Goal: Task Accomplishment & Management: Use online tool/utility

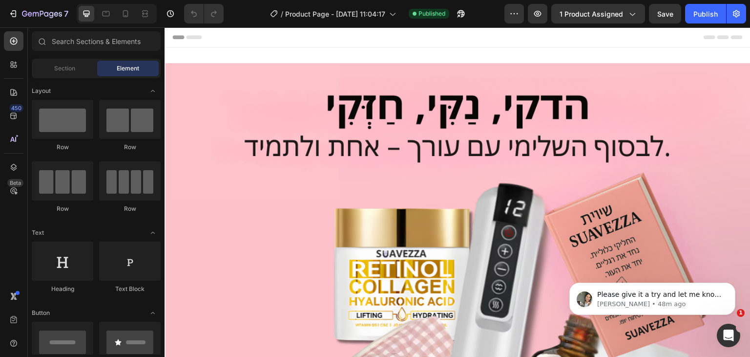
scroll to position [288, 0]
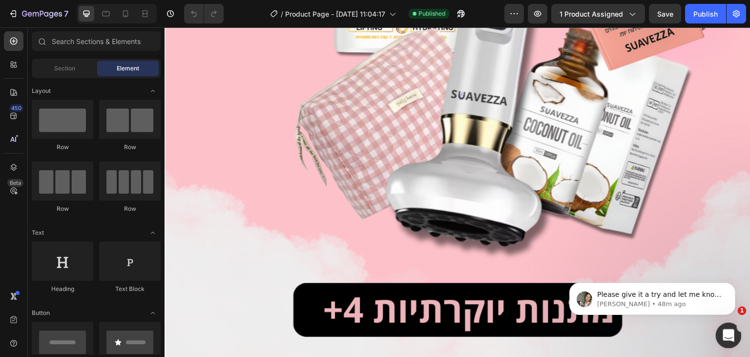
click at [727, 338] on icon "Open Intercom Messenger" at bounding box center [727, 334] width 16 height 16
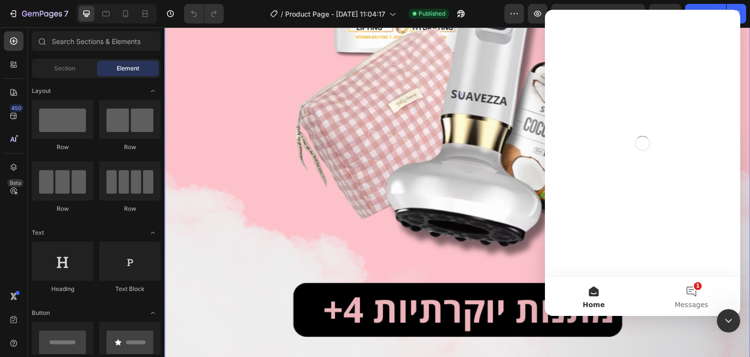
scroll to position [0, 0]
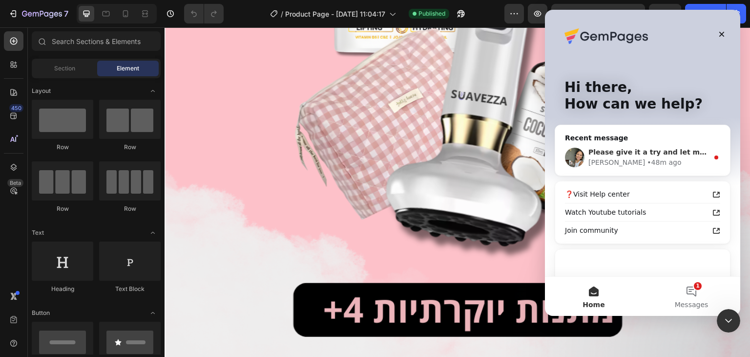
click at [642, 151] on span "Please give it a try and let me know if it works!" at bounding box center [680, 152] width 183 height 8
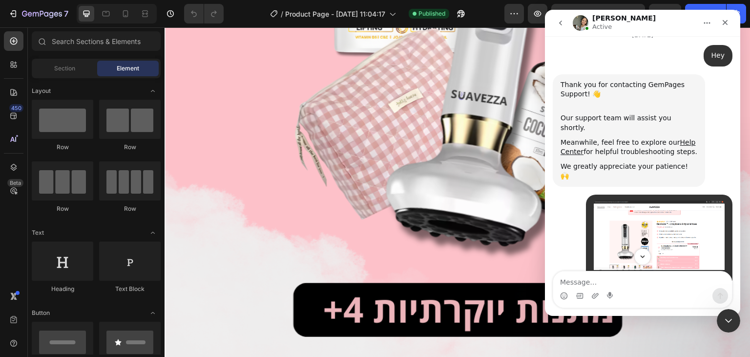
scroll to position [1, 0]
click at [640, 256] on icon "Scroll to bottom" at bounding box center [642, 256] width 9 height 9
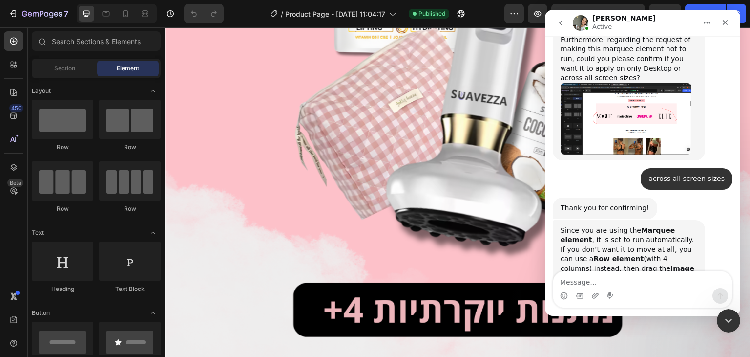
scroll to position [2890, 0]
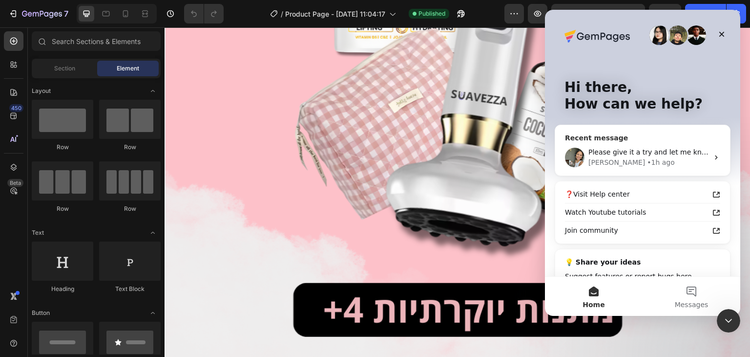
click at [647, 164] on div "• 1h ago" at bounding box center [661, 162] width 28 height 10
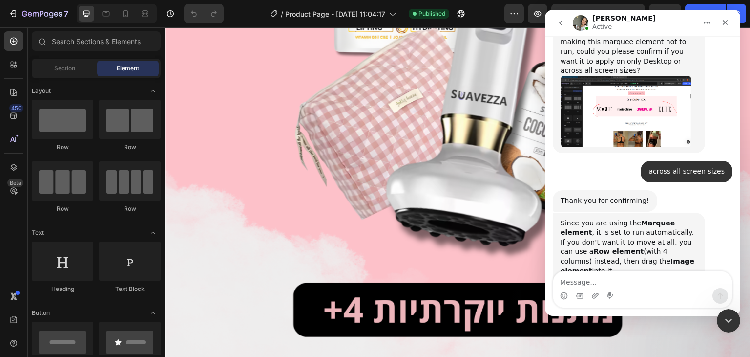
scroll to position [2938, 0]
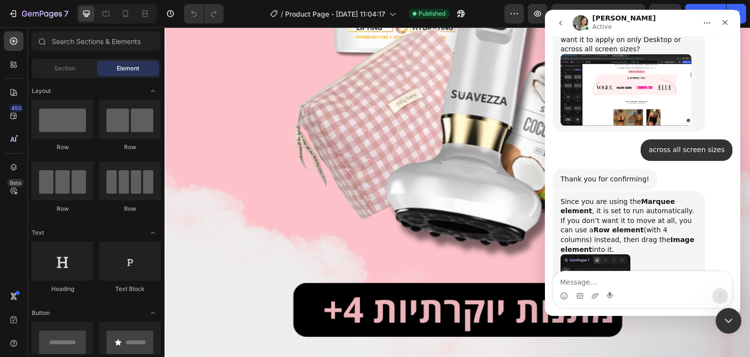
drag, startPoint x: 734, startPoint y: 312, endPoint x: 1299, endPoint y: 340, distance: 565.8
click at [736, 311] on div "Close Intercom Messenger" at bounding box center [727, 318] width 23 height 23
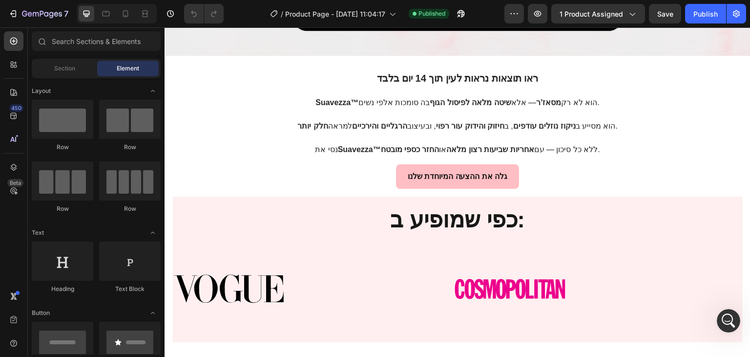
scroll to position [598, 0]
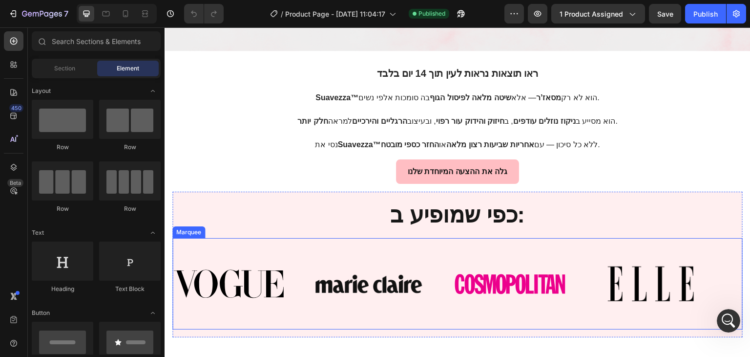
click at [356, 238] on div "Image Image Image Image Image Image Image Image Marquee" at bounding box center [457, 283] width 570 height 91
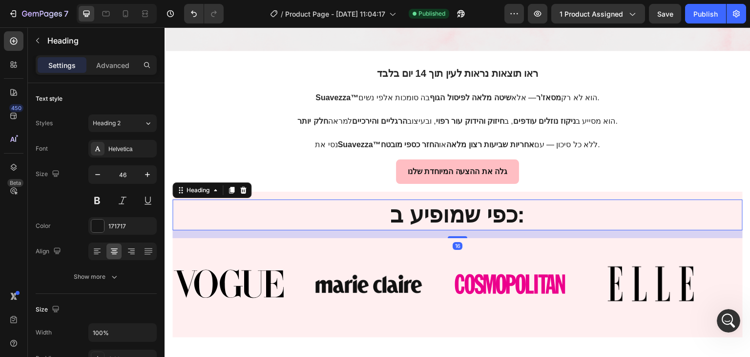
click at [250, 206] on h2 "כפי שמופיע ב:" at bounding box center [457, 214] width 570 height 31
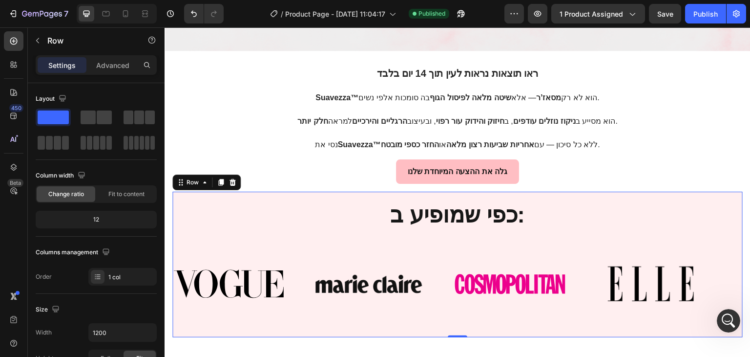
click at [265, 191] on div "כפי שמופיע ב: Heading Image Image Image Image Image Image Image Image Marquee R…" at bounding box center [457, 264] width 570 height 146
click at [135, 128] on div at bounding box center [96, 129] width 121 height 43
click at [138, 118] on span at bounding box center [139, 117] width 10 height 14
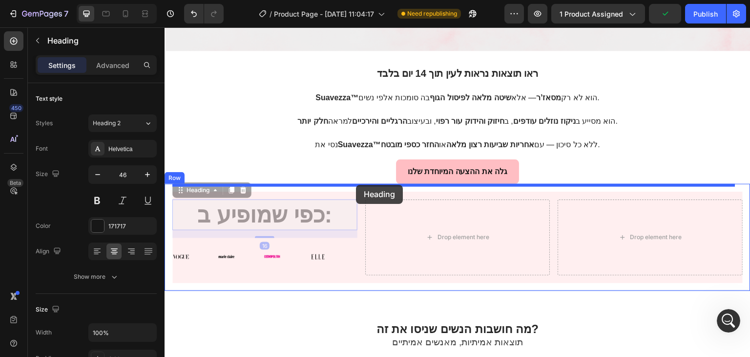
drag, startPoint x: 264, startPoint y: 211, endPoint x: 356, endPoint y: 185, distance: 95.4
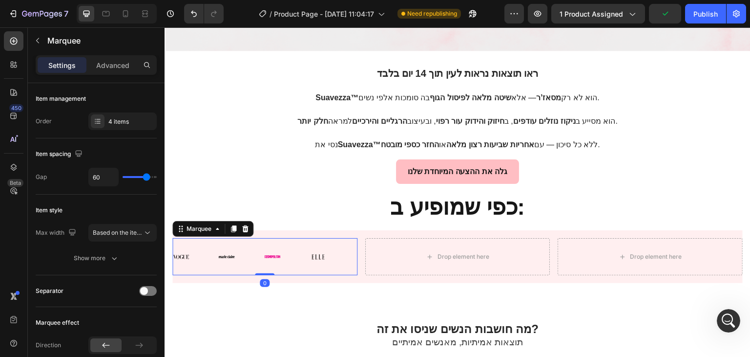
click at [250, 253] on div "Image" at bounding box center [240, 256] width 45 height 15
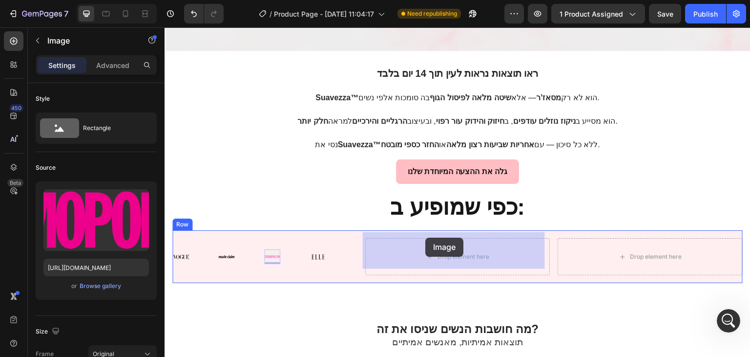
drag, startPoint x: 274, startPoint y: 251, endPoint x: 425, endPoint y: 237, distance: 152.5
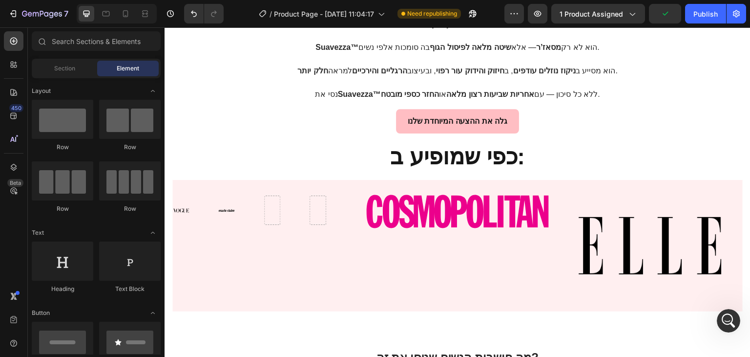
scroll to position [695, 0]
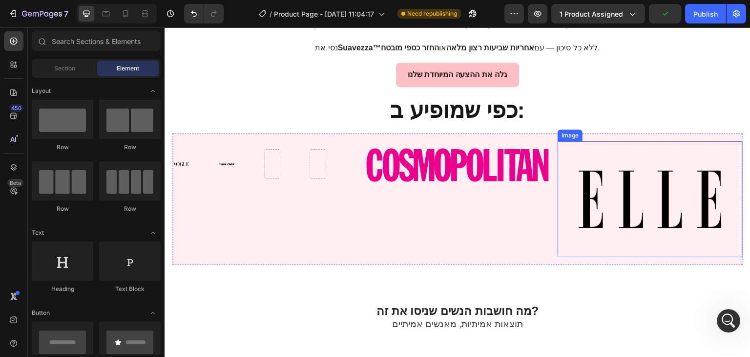
click at [627, 185] on img at bounding box center [650, 199] width 185 height 104
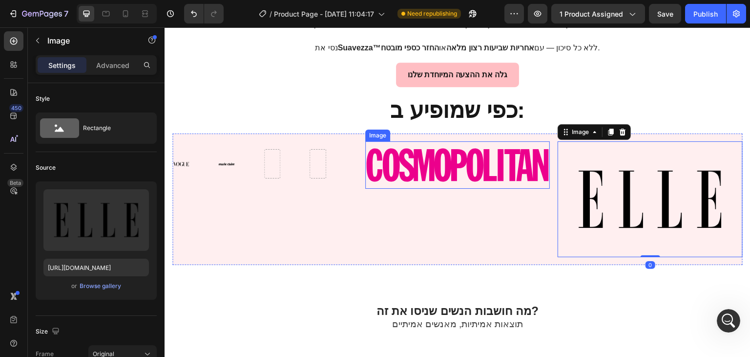
click at [429, 171] on img at bounding box center [457, 165] width 185 height 36
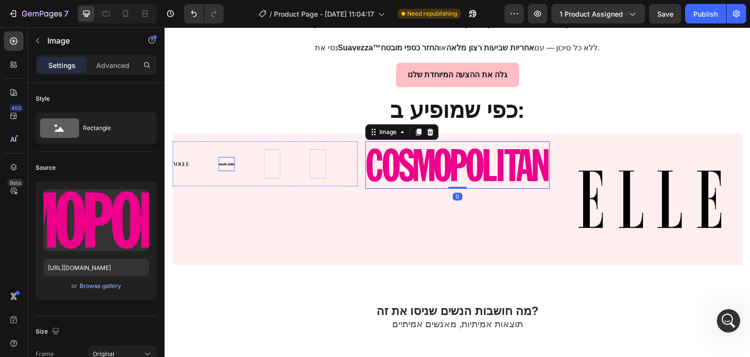
click at [229, 159] on div "Image" at bounding box center [226, 164] width 16 height 15
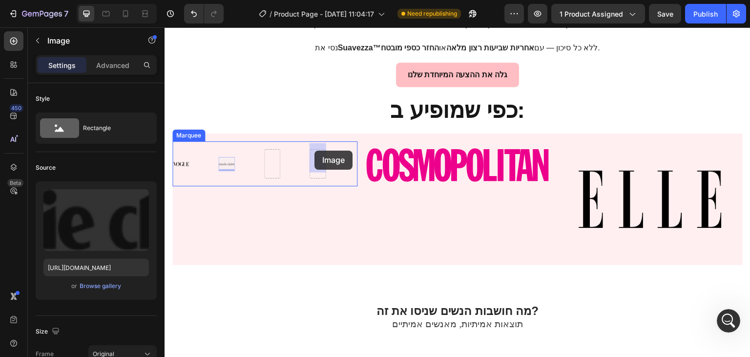
drag, startPoint x: 229, startPoint y: 159, endPoint x: 315, endPoint y: 150, distance: 85.9
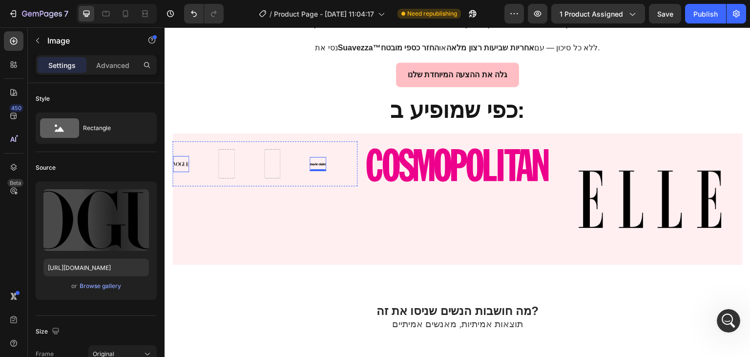
click at [184, 162] on img at bounding box center [181, 164] width 16 height 4
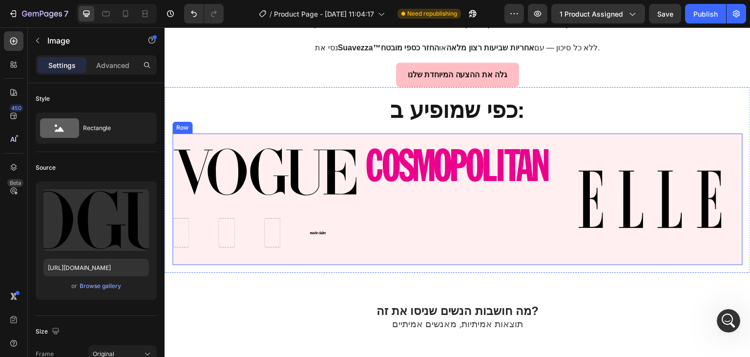
click at [388, 241] on div "Image" at bounding box center [457, 199] width 185 height 116
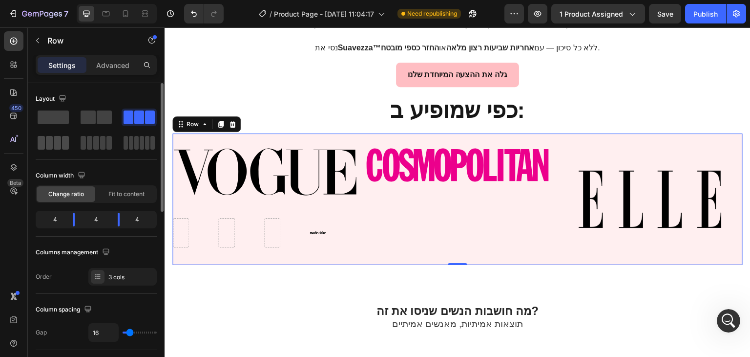
drag, startPoint x: 51, startPoint y: 143, endPoint x: 24, endPoint y: 146, distance: 26.5
click at [51, 143] on span at bounding box center [49, 143] width 7 height 14
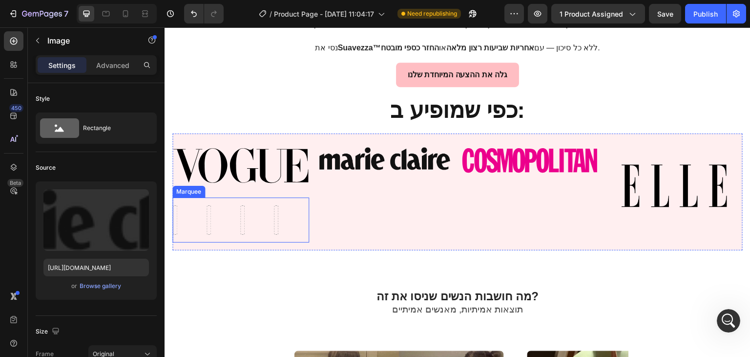
click at [246, 213] on div at bounding box center [257, 219] width 34 height 29
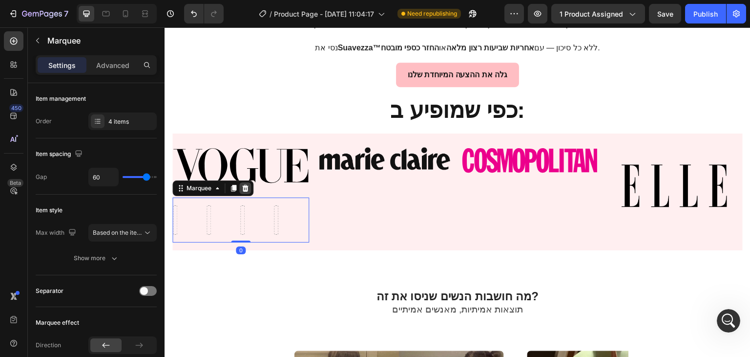
click at [244, 184] on icon at bounding box center [245, 187] width 6 height 7
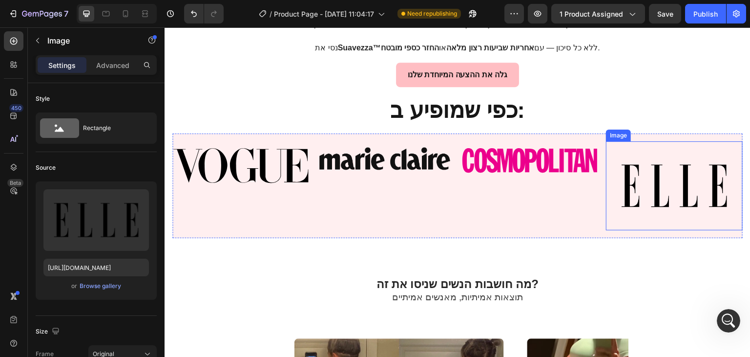
click at [672, 172] on img at bounding box center [674, 185] width 137 height 77
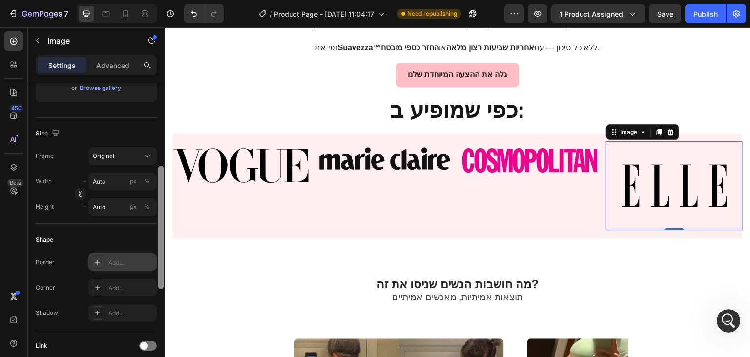
scroll to position [200, 0]
drag, startPoint x: 160, startPoint y: 170, endPoint x: 156, endPoint y: 253, distance: 82.2
click at [156, 253] on div "Style Rectangle Source Upload Image [URL][DOMAIN_NAME] or Browse gallery Size F…" at bounding box center [96, 233] width 137 height 301
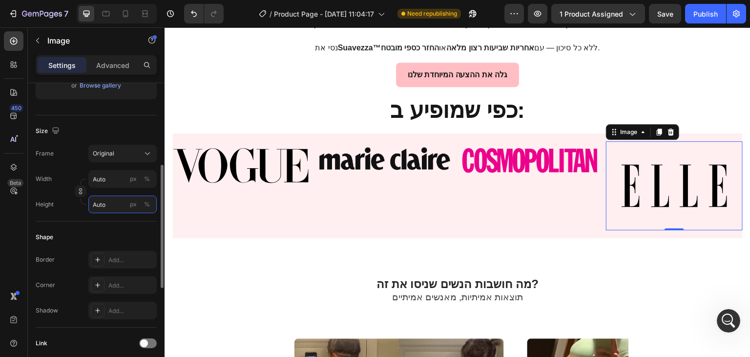
click at [103, 201] on input "Auto" at bounding box center [122, 204] width 68 height 18
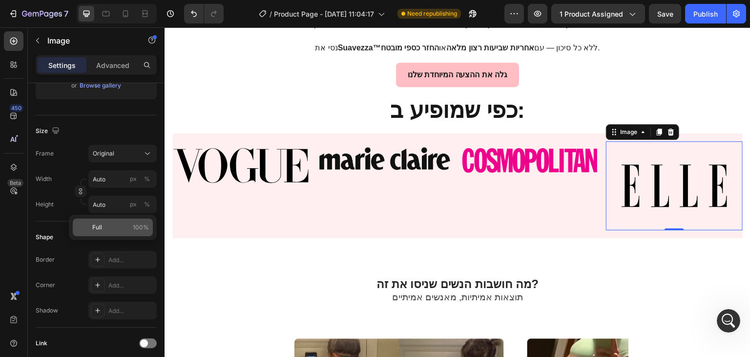
click at [114, 218] on div "Full 100%" at bounding box center [113, 227] width 80 height 18
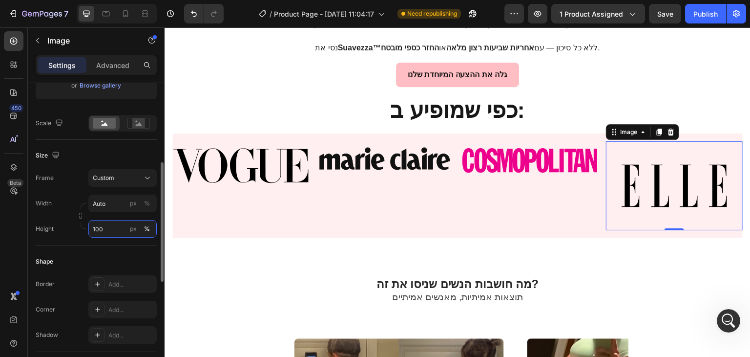
click at [113, 223] on input "100" at bounding box center [122, 229] width 68 height 18
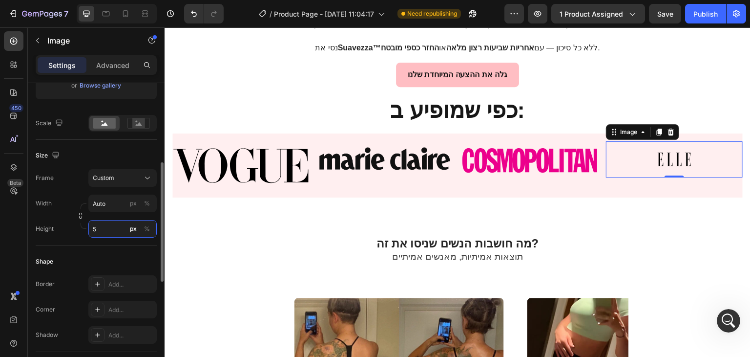
type input "50"
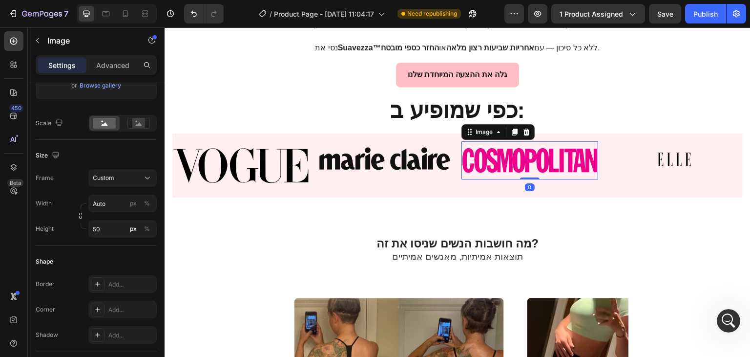
click at [503, 149] on img at bounding box center [530, 160] width 137 height 26
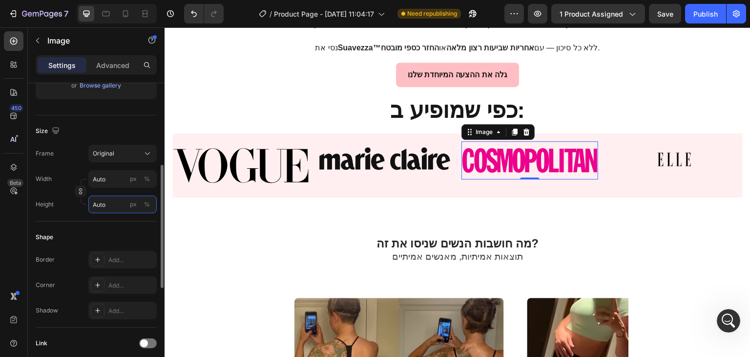
click at [98, 206] on input "Auto" at bounding box center [122, 204] width 68 height 18
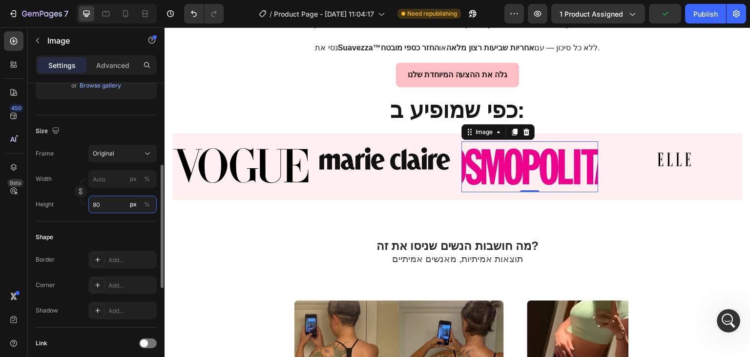
type input "8"
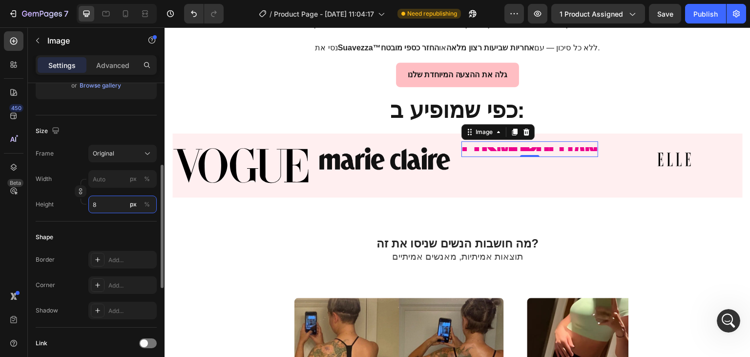
click at [112, 202] on input "8" at bounding box center [122, 204] width 68 height 18
click at [109, 228] on p "Full 100%" at bounding box center [120, 227] width 57 height 9
type input "100"
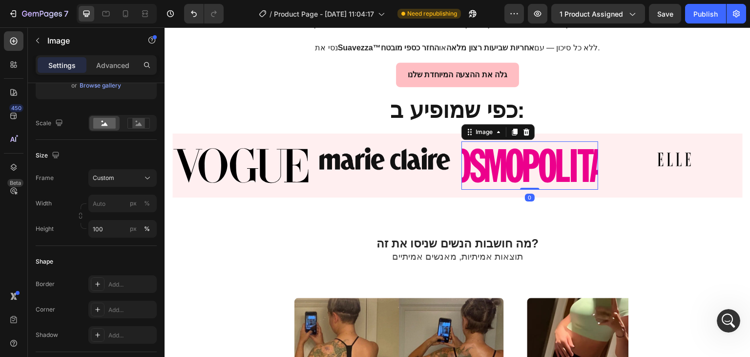
click at [527, 141] on div "Image 0" at bounding box center [530, 165] width 137 height 48
click at [109, 204] on input "px %" at bounding box center [122, 203] width 68 height 18
click at [113, 225] on p "Full 100%" at bounding box center [120, 226] width 57 height 9
type input "100"
click at [190, 13] on icon "Undo/Redo" at bounding box center [194, 14] width 10 height 10
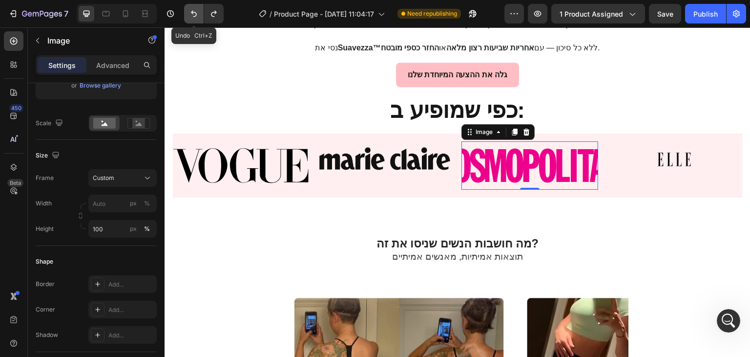
click at [190, 13] on icon "Undo/Redo" at bounding box center [194, 14] width 10 height 10
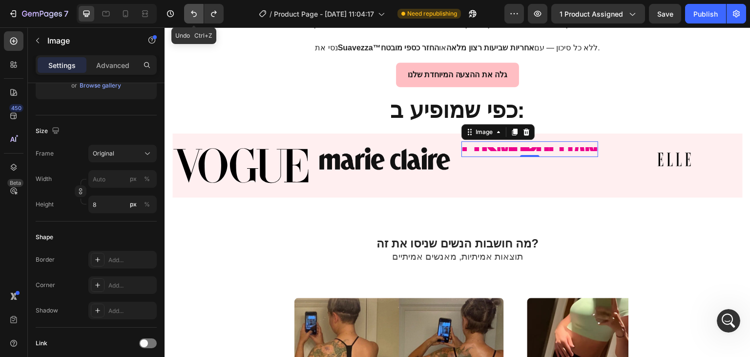
click at [190, 13] on icon "Undo/Redo" at bounding box center [194, 14] width 10 height 10
type input "80"
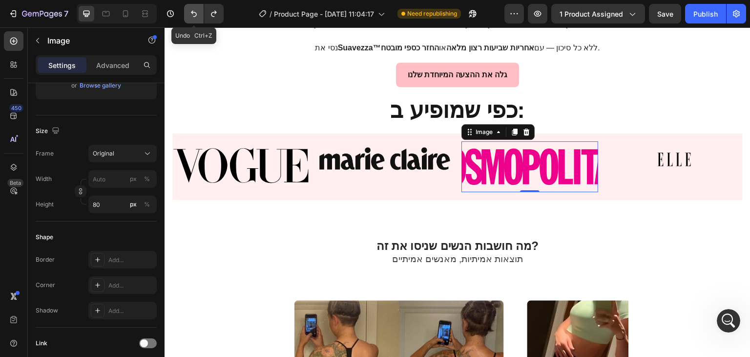
click at [190, 13] on icon "Undo/Redo" at bounding box center [194, 14] width 10 height 10
type input "Auto"
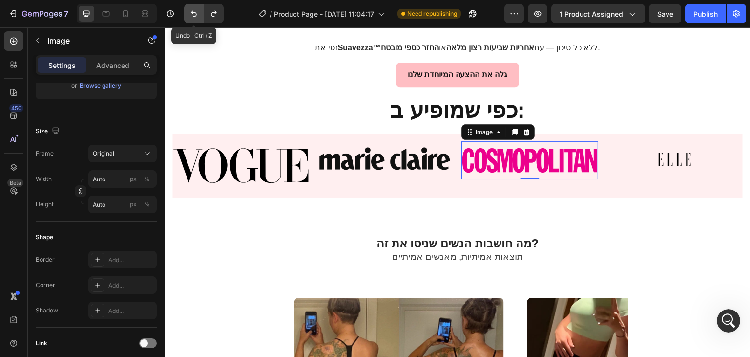
click at [190, 13] on icon "Undo/Redo" at bounding box center [194, 14] width 10 height 10
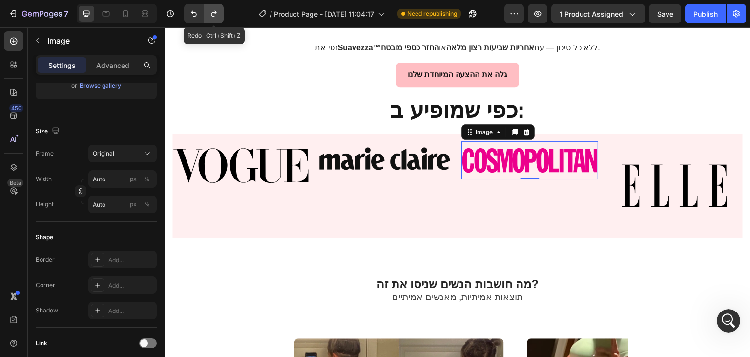
click at [220, 14] on button "Undo/Redo" at bounding box center [214, 14] width 20 height 20
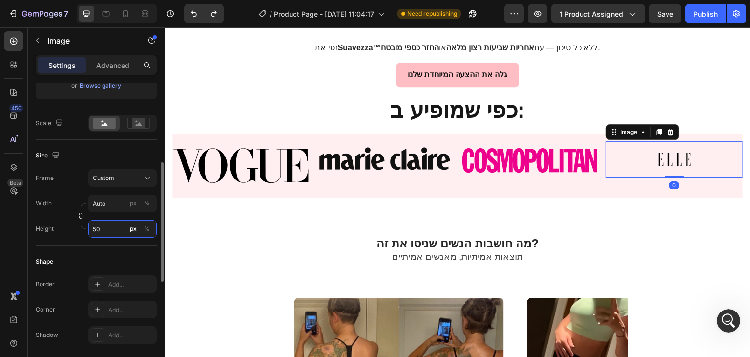
click at [98, 233] on input "50" at bounding box center [122, 229] width 68 height 18
type input "0"
type input "60"
click at [148, 224] on div "%" at bounding box center [147, 228] width 6 height 9
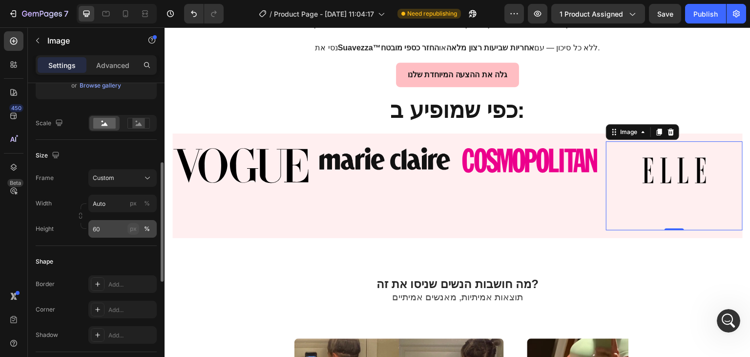
click at [141, 209] on button "px" at bounding box center [147, 203] width 12 height 12
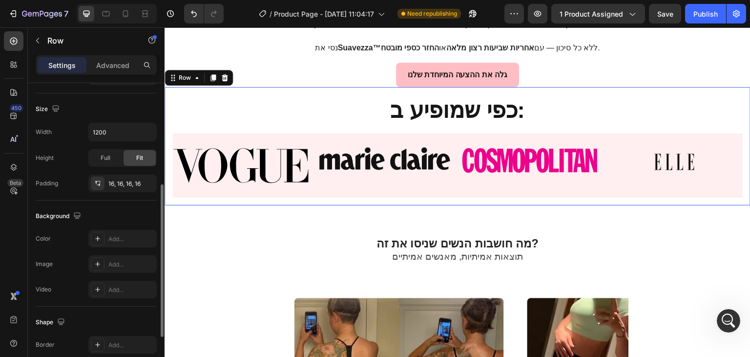
scroll to position [0, 0]
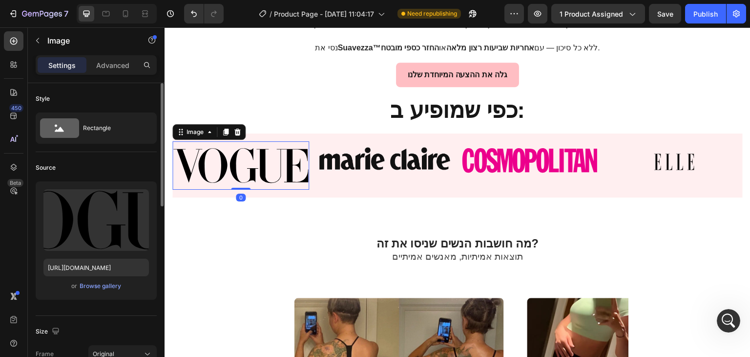
click at [232, 159] on img at bounding box center [240, 165] width 137 height 36
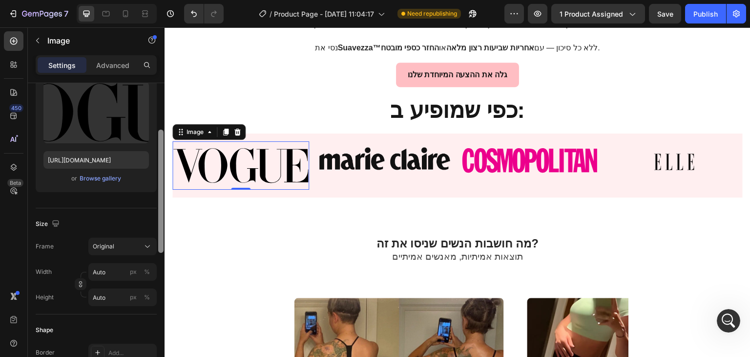
scroll to position [127, 0]
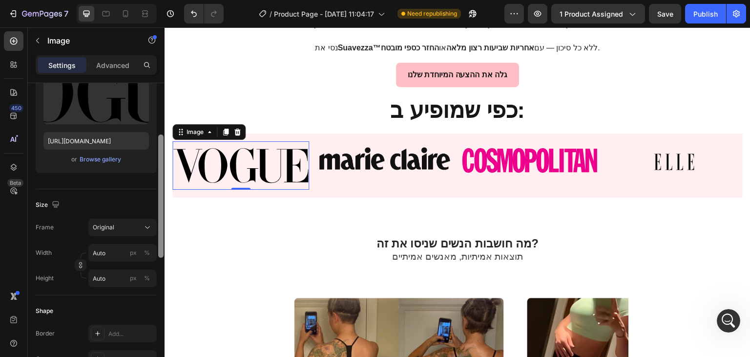
drag, startPoint x: 159, startPoint y: 100, endPoint x: 154, endPoint y: 151, distance: 52.0
click at [154, 151] on div "Style Rectangle Source Upload Image [URL][DOMAIN_NAME] or Browse gallery Size F…" at bounding box center [96, 233] width 137 height 301
click at [104, 285] on div "Size Frame Original Width Auto px % Height Auto px %" at bounding box center [96, 242] width 121 height 106
click at [104, 285] on input "Auto" at bounding box center [122, 278] width 68 height 18
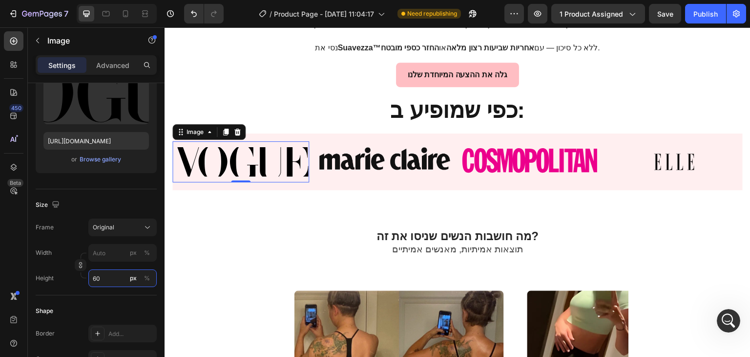
type input "6"
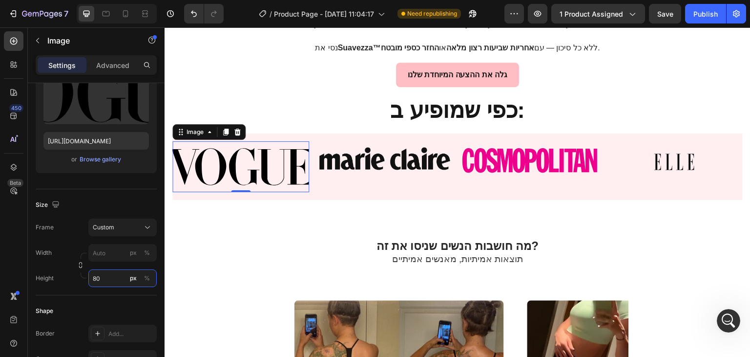
type input "6"
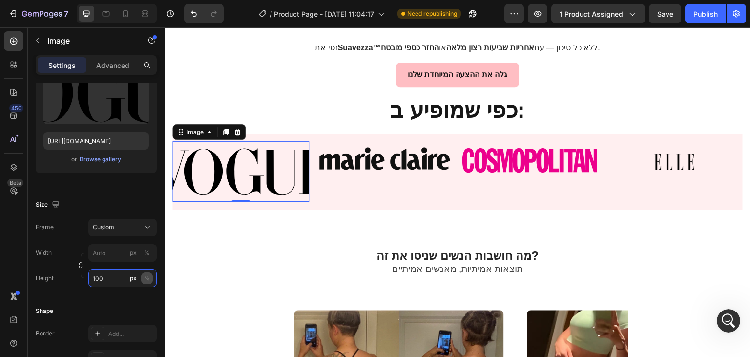
type input "100"
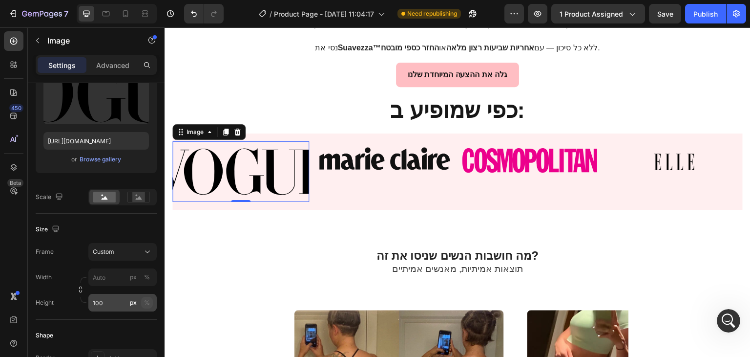
click at [143, 275] on div "Width px % Height 100 px %" at bounding box center [96, 289] width 121 height 43
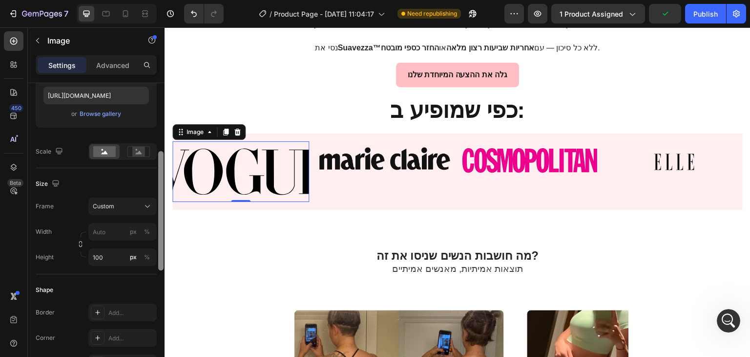
drag, startPoint x: 162, startPoint y: 229, endPoint x: 158, endPoint y: 247, distance: 19.0
click at [158, 247] on div at bounding box center [160, 210] width 5 height 119
click at [118, 228] on input "px %" at bounding box center [122, 230] width 68 height 18
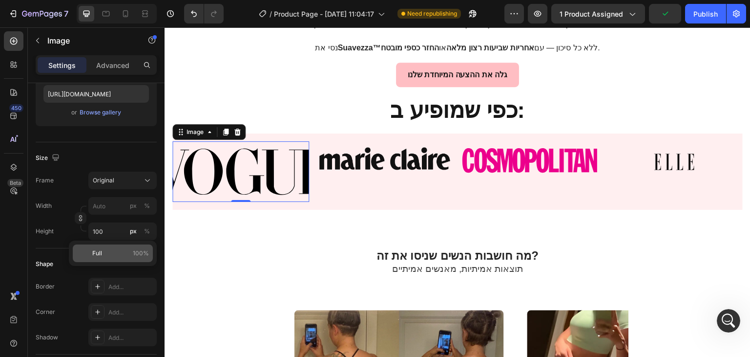
click at [113, 249] on p "Full 100%" at bounding box center [120, 253] width 57 height 9
type input "100"
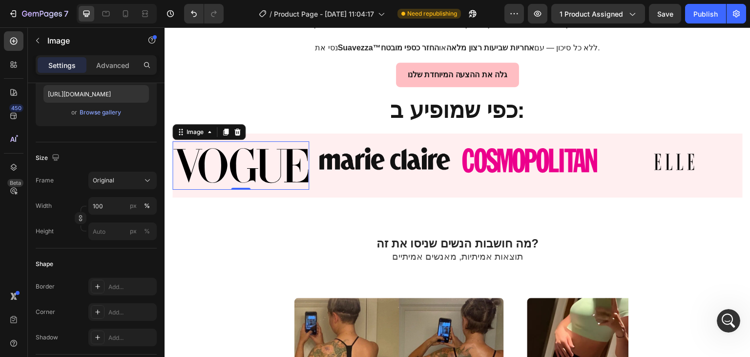
click at [113, 249] on div "Shape Border Add... Corner Add... Shadow Add..." at bounding box center [96, 301] width 121 height 106
click at [113, 230] on input "px %" at bounding box center [122, 231] width 68 height 18
click at [111, 247] on div "Full 100%" at bounding box center [113, 254] width 80 height 18
type input "100"
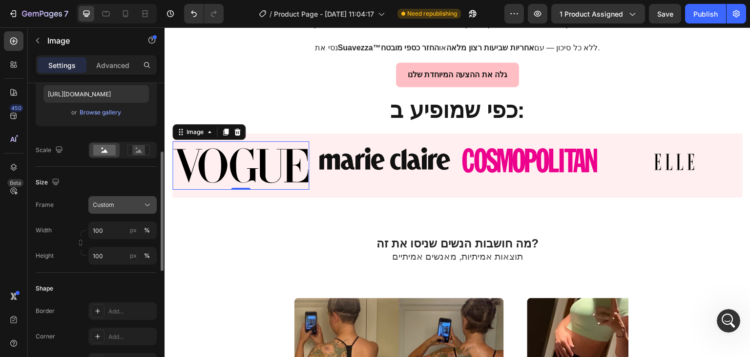
click at [145, 204] on icon at bounding box center [148, 205] width 10 height 10
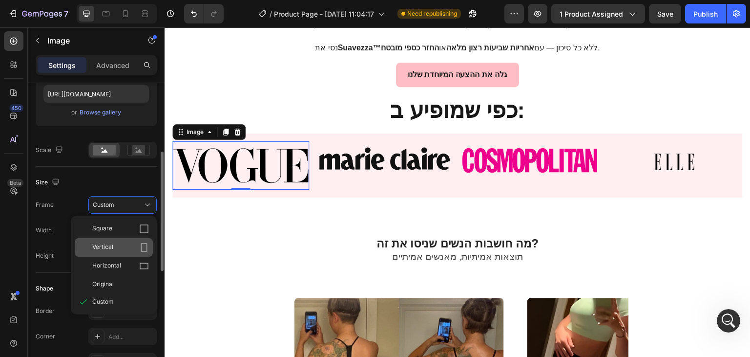
click at [145, 242] on icon at bounding box center [144, 247] width 10 height 10
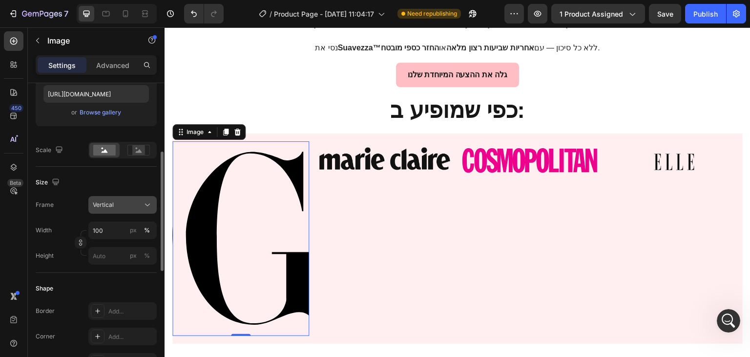
click at [137, 211] on button "Vertical" at bounding box center [122, 205] width 68 height 18
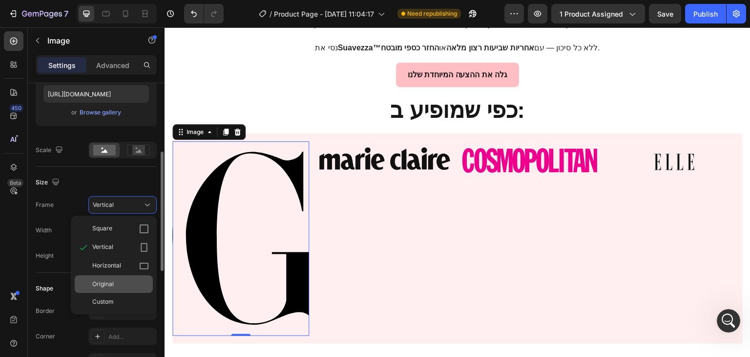
click at [133, 288] on div "Original" at bounding box center [120, 283] width 57 height 9
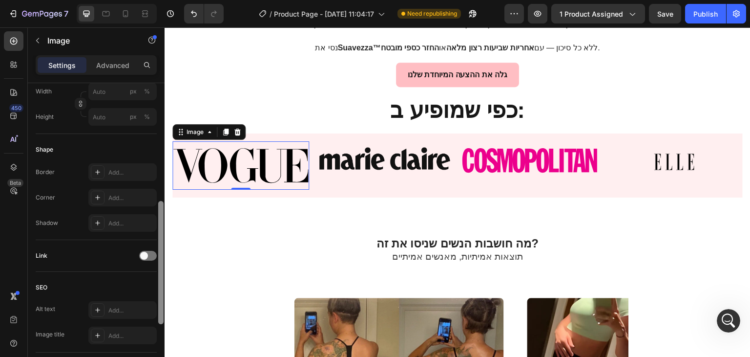
drag, startPoint x: 163, startPoint y: 160, endPoint x: 155, endPoint y: 206, distance: 47.1
click at [155, 206] on div "Style Rectangle Source Upload Image [URL][DOMAIN_NAME] or Browse gallery Size F…" at bounding box center [96, 233] width 137 height 301
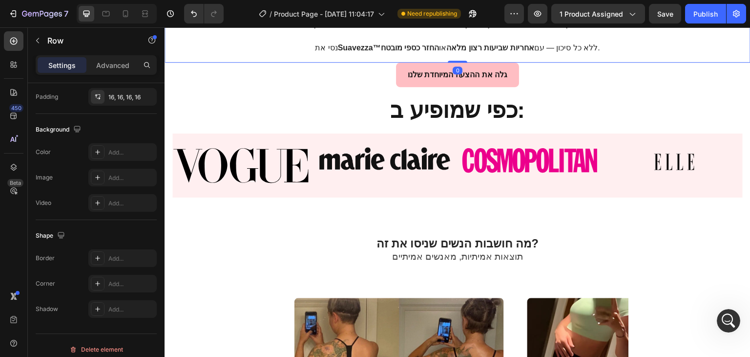
scroll to position [0, 0]
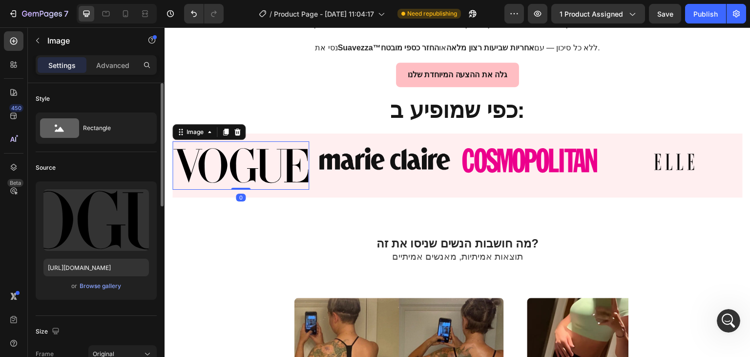
click at [223, 170] on img at bounding box center [240, 165] width 137 height 36
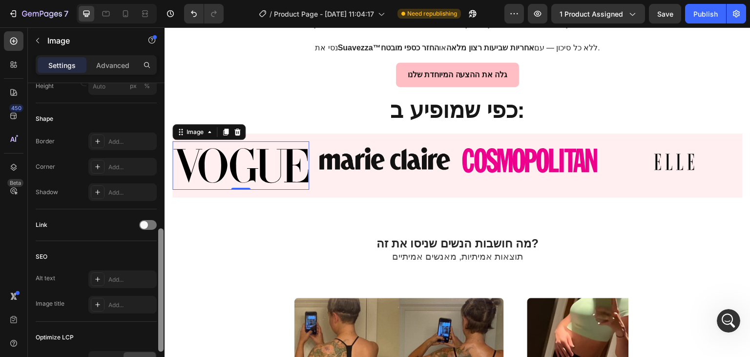
scroll to position [243, 0]
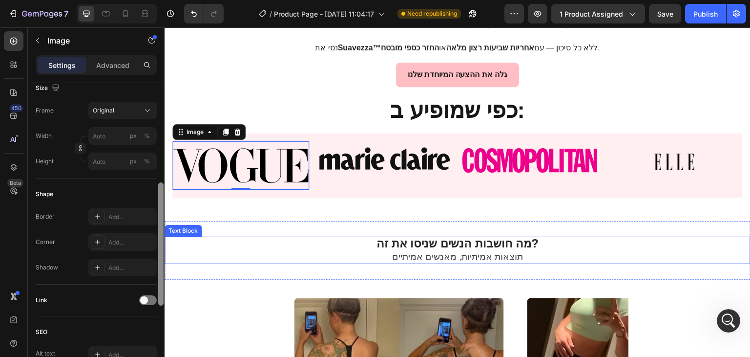
drag, startPoint x: 327, startPoint y: 204, endPoint x: 176, endPoint y: 236, distance: 154.3
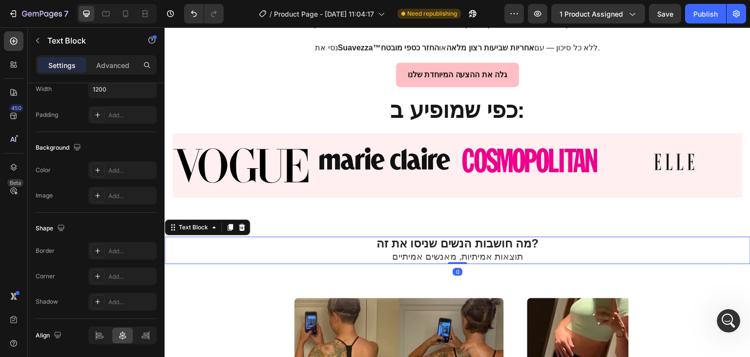
scroll to position [0, 0]
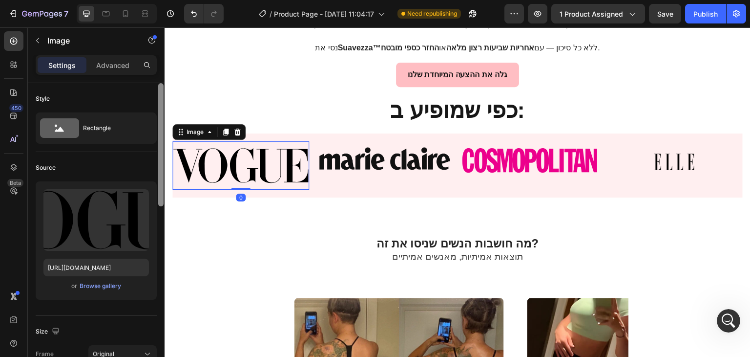
click at [183, 167] on img at bounding box center [240, 165] width 137 height 36
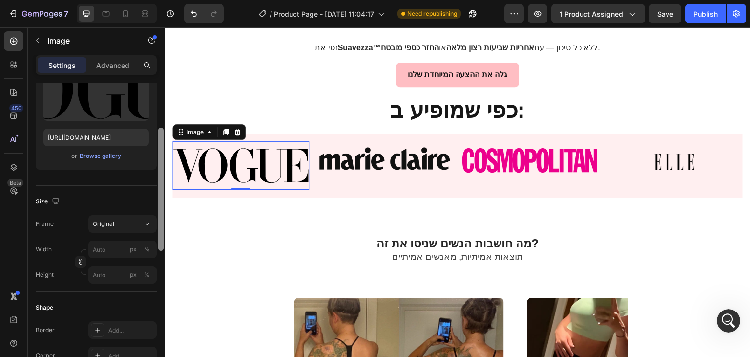
drag, startPoint x: 158, startPoint y: 166, endPoint x: 159, endPoint y: 218, distance: 52.3
click at [159, 218] on div at bounding box center [160, 188] width 5 height 123
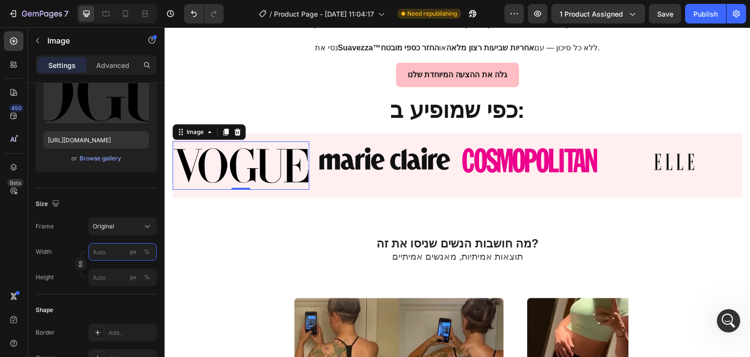
click at [109, 249] on input "px %" at bounding box center [122, 252] width 68 height 18
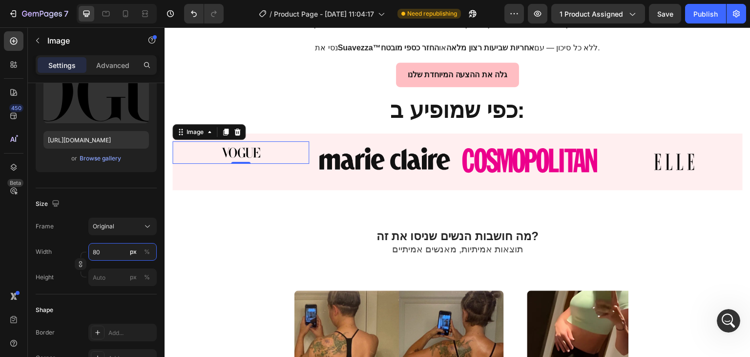
type input "8"
type input "9"
click at [148, 247] on div "%" at bounding box center [147, 251] width 6 height 9
type input "70"
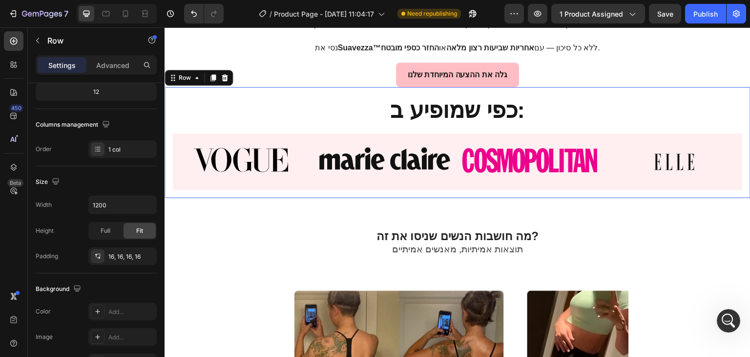
click at [326, 87] on div "כפי שמופיע ב: Heading Image Image Image Image Row Row 0" at bounding box center [458, 142] width 586 height 111
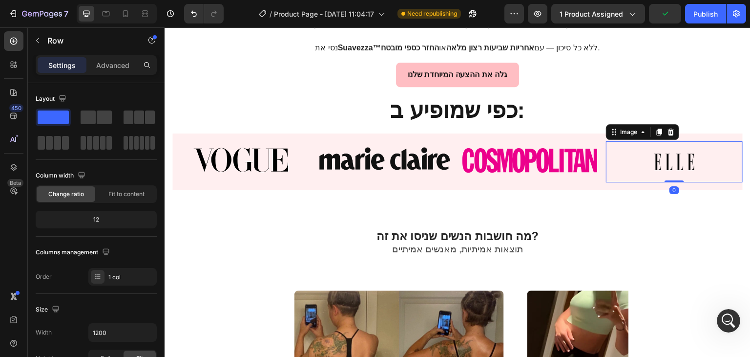
click at [667, 147] on img at bounding box center [675, 161] width 52 height 29
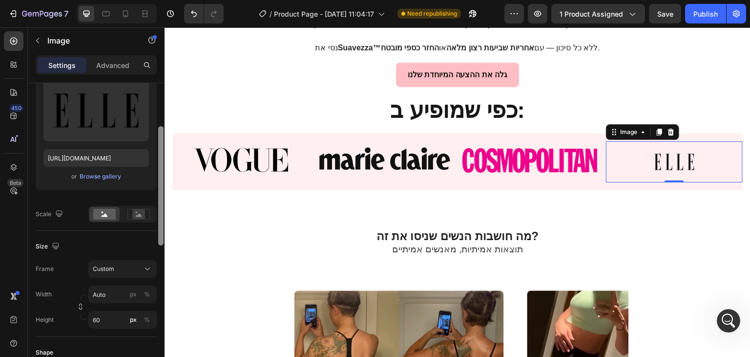
scroll to position [128, 0]
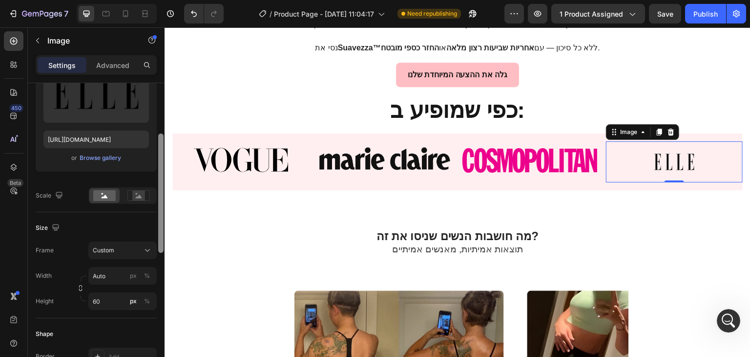
drag, startPoint x: 159, startPoint y: 151, endPoint x: 156, endPoint y: 202, distance: 50.9
click at [156, 202] on div "Style Rectangle Source Upload Image [URL][DOMAIN_NAME] or Browse gallery Scale …" at bounding box center [96, 233] width 137 height 301
click at [114, 276] on input "Auto" at bounding box center [122, 276] width 68 height 18
click at [146, 275] on div "%" at bounding box center [147, 275] width 6 height 9
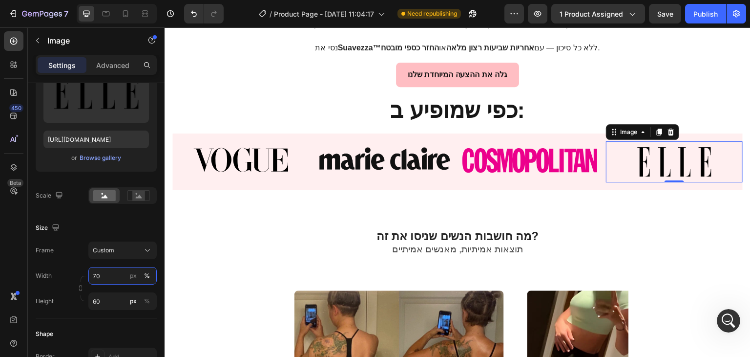
type input "7"
type input "60"
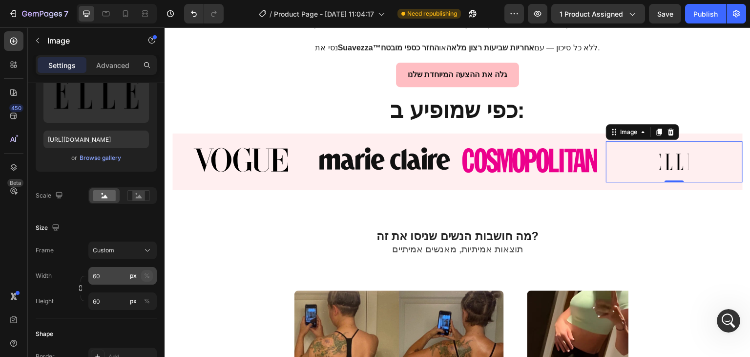
click at [147, 276] on div "%" at bounding box center [147, 275] width 6 height 9
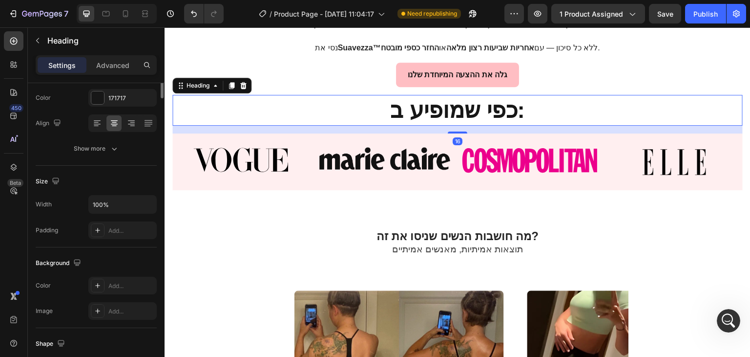
scroll to position [0, 0]
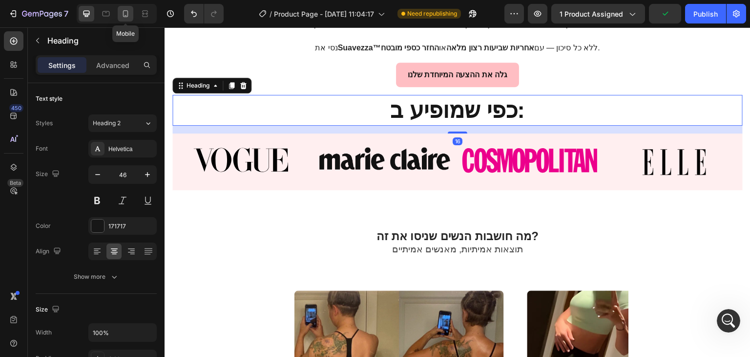
click at [127, 12] on icon at bounding box center [125, 13] width 5 height 7
type input "30"
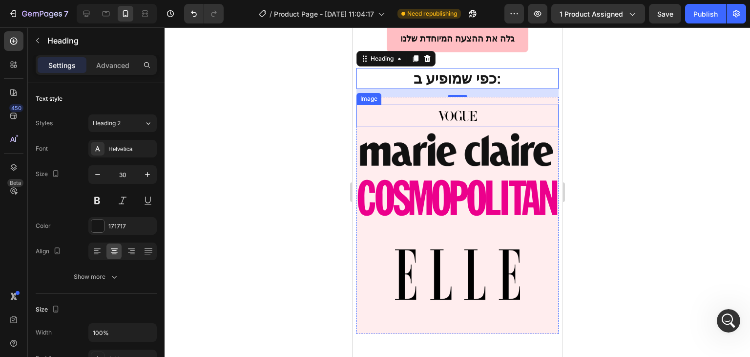
scroll to position [380, 0]
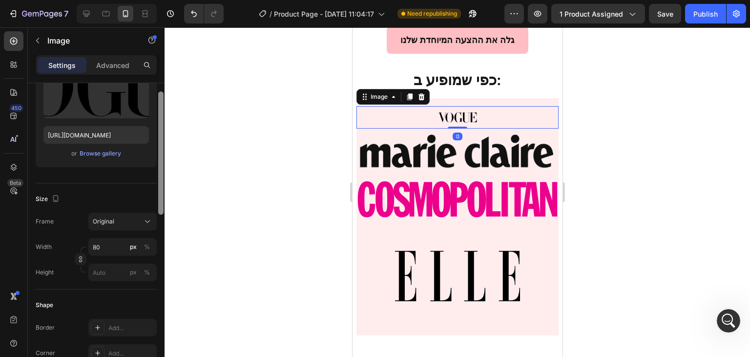
drag, startPoint x: 161, startPoint y: 133, endPoint x: 161, endPoint y: 190, distance: 56.2
click at [161, 190] on div at bounding box center [160, 152] width 5 height 123
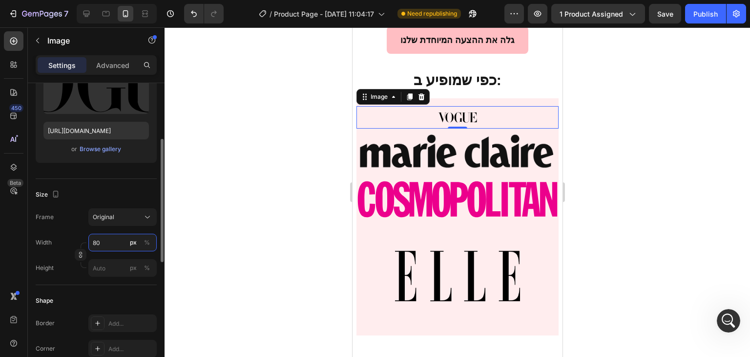
click at [111, 239] on input "80" at bounding box center [122, 242] width 68 height 18
click at [122, 272] on div "Full 100%" at bounding box center [113, 265] width 80 height 18
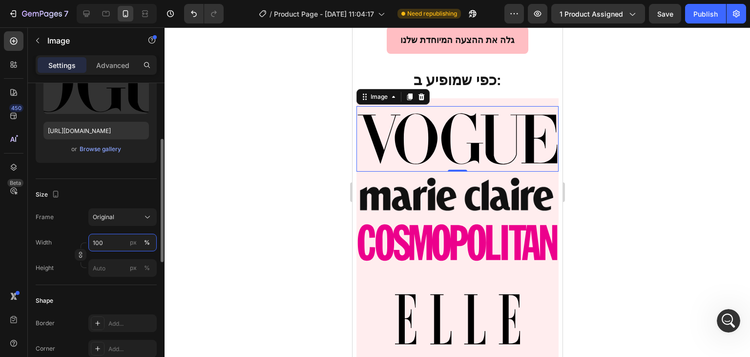
click at [119, 235] on input "100" at bounding box center [122, 242] width 68 height 18
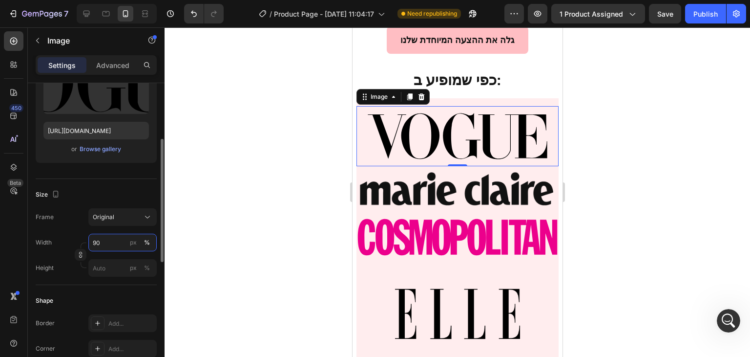
type input "9"
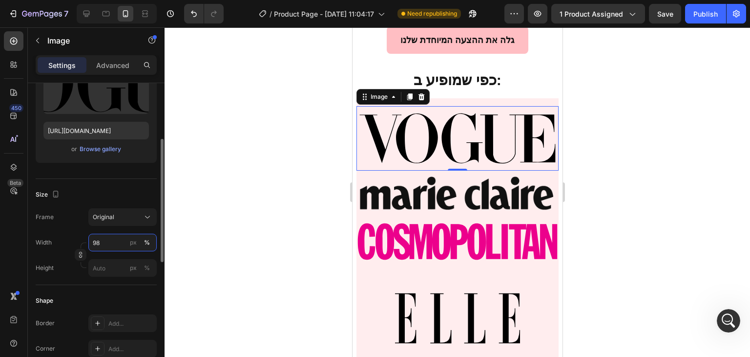
type input "9"
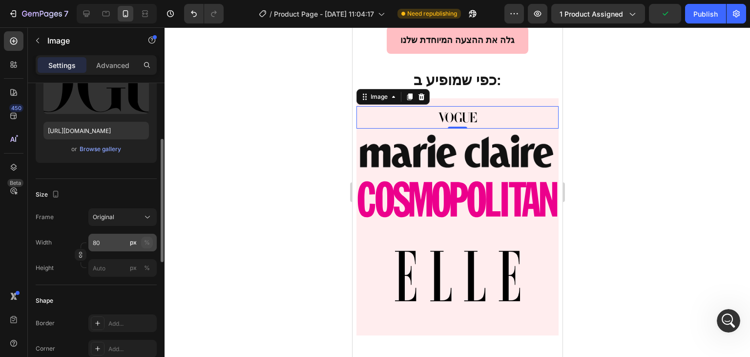
click at [147, 242] on div "%" at bounding box center [147, 242] width 6 height 9
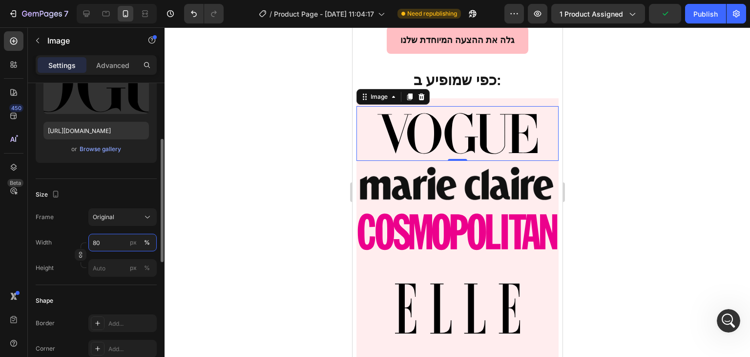
click at [116, 241] on input "80" at bounding box center [122, 242] width 68 height 18
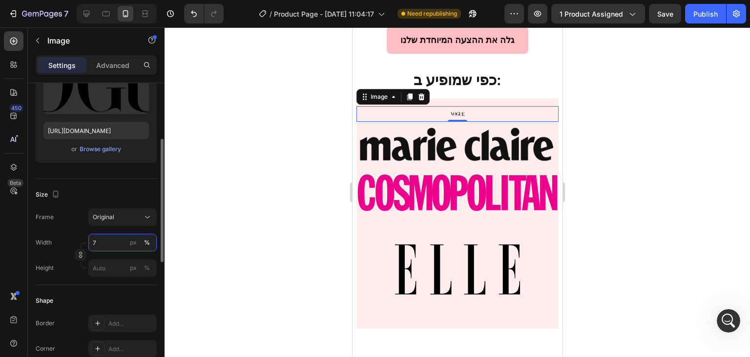
type input "70"
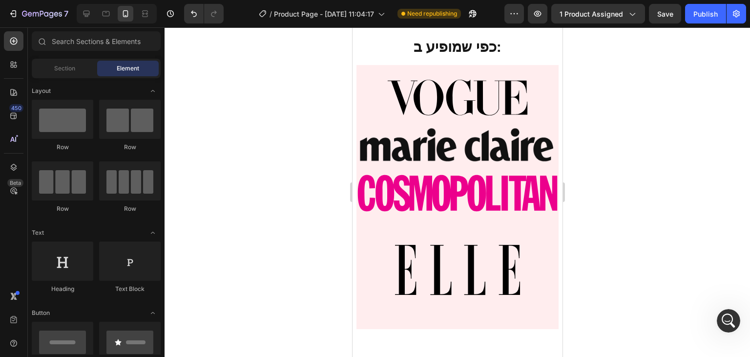
scroll to position [408, 0]
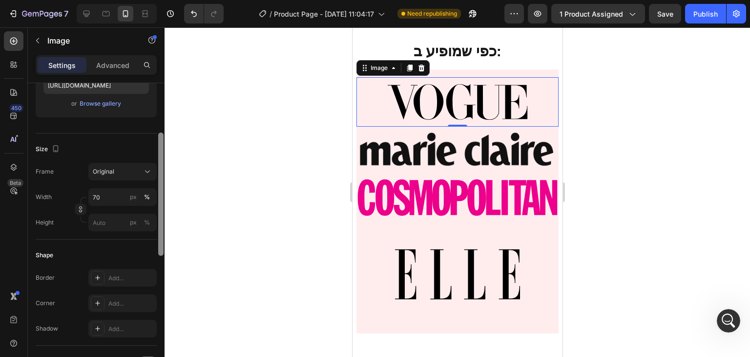
drag, startPoint x: 160, startPoint y: 164, endPoint x: 162, endPoint y: 241, distance: 76.7
click at [162, 241] on div at bounding box center [160, 193] width 5 height 123
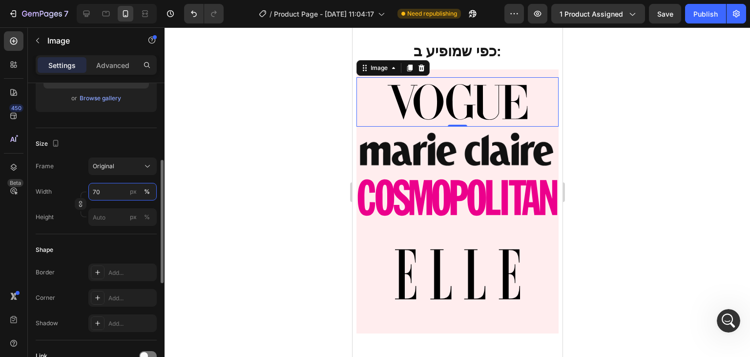
click at [104, 193] on input "70" at bounding box center [122, 192] width 68 height 18
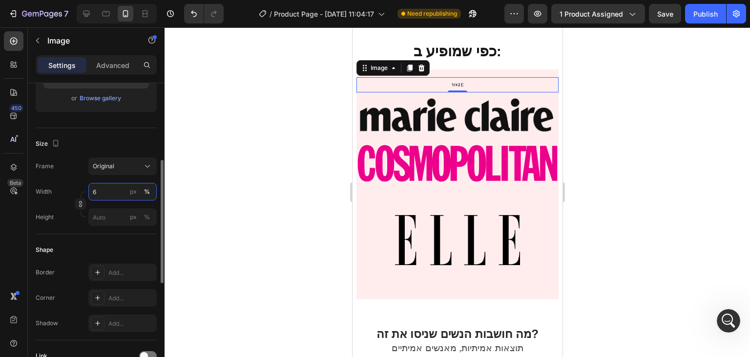
type input "60"
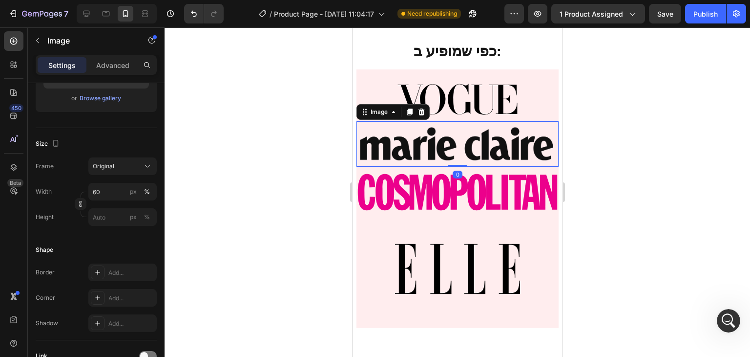
click at [398, 138] on img at bounding box center [457, 144] width 202 height 34
click at [102, 194] on input "100" at bounding box center [122, 192] width 68 height 18
type input "90"
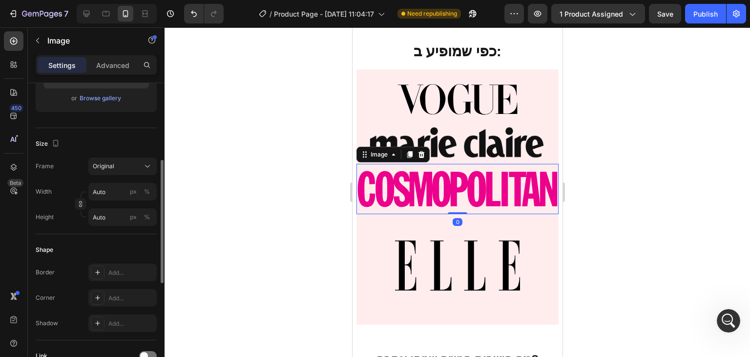
click at [398, 177] on img at bounding box center [457, 188] width 202 height 39
click at [115, 194] on input "Auto" at bounding box center [122, 192] width 68 height 18
type input "9"
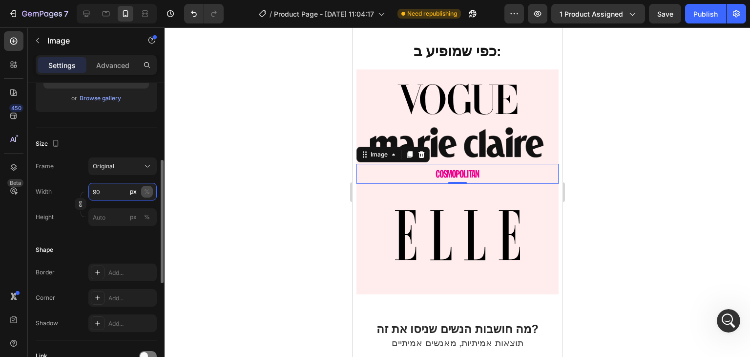
type input "90"
click at [148, 190] on div "%" at bounding box center [147, 191] width 6 height 9
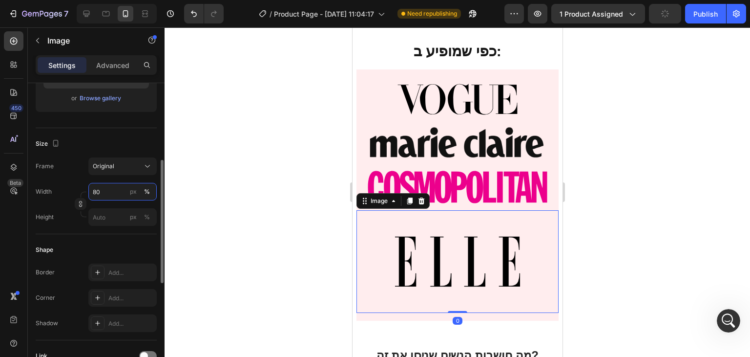
click at [98, 194] on input "80" at bounding box center [122, 192] width 68 height 18
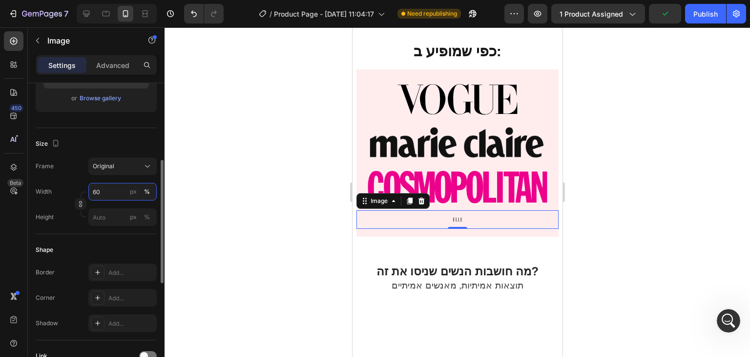
type input "6"
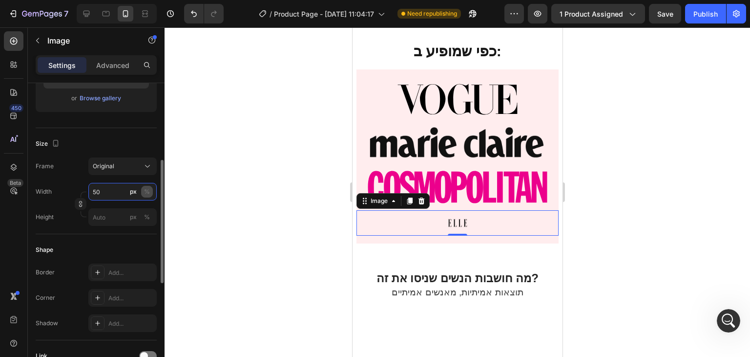
type input "50"
click at [148, 194] on div "%" at bounding box center [147, 191] width 6 height 9
type input "40"
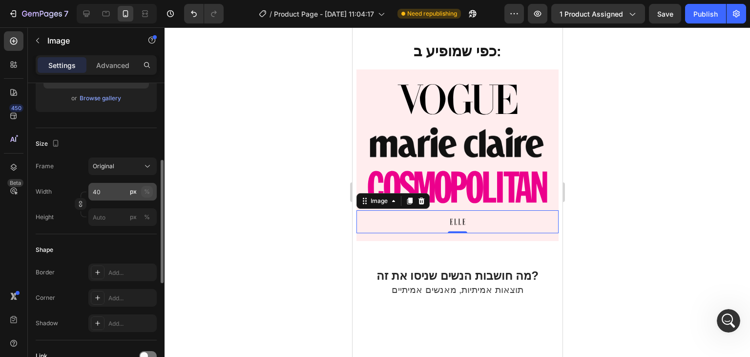
click at [146, 190] on div "%" at bounding box center [147, 191] width 6 height 9
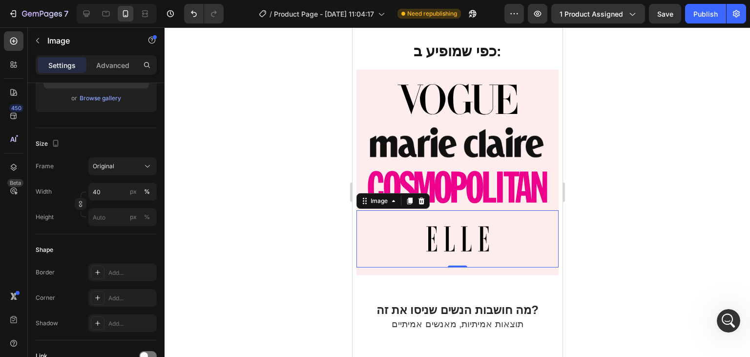
click at [591, 110] on div at bounding box center [458, 191] width 586 height 329
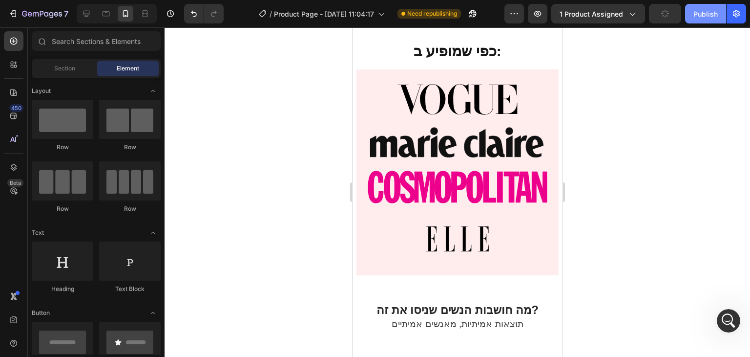
click at [706, 6] on button "Publish" at bounding box center [705, 14] width 41 height 20
click at [84, 17] on icon at bounding box center [87, 14] width 10 height 10
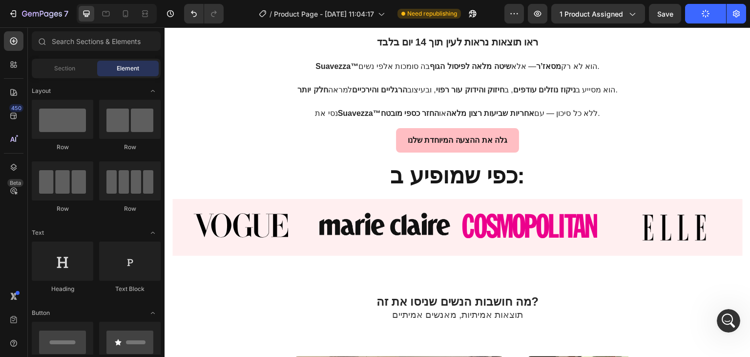
scroll to position [625, 0]
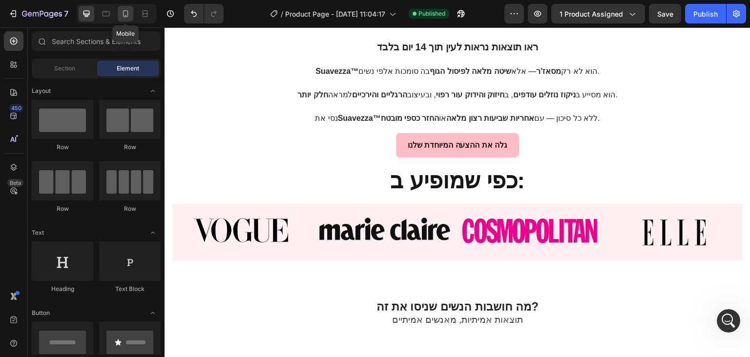
click at [121, 18] on icon at bounding box center [126, 14] width 10 height 10
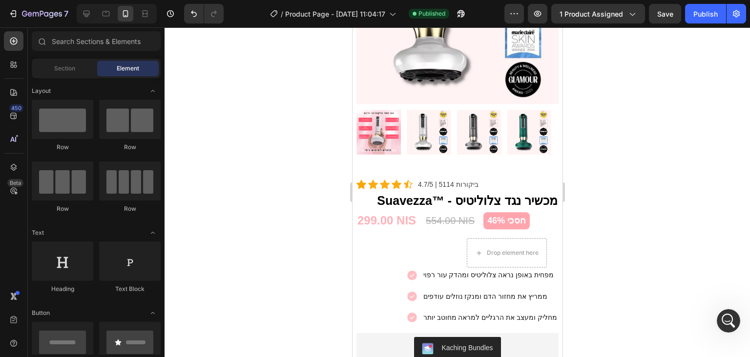
scroll to position [1362, 0]
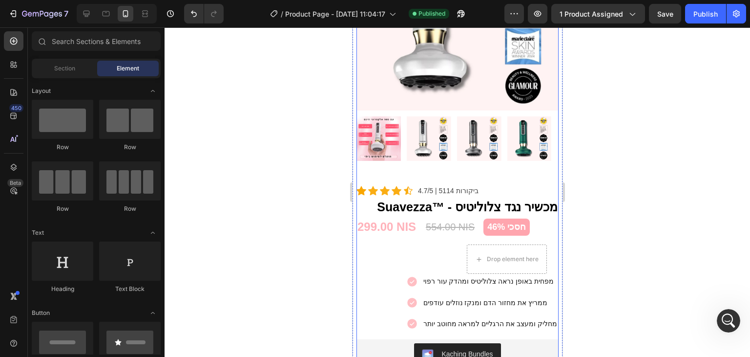
click at [374, 166] on div "Product Images" at bounding box center [457, 46] width 202 height 276
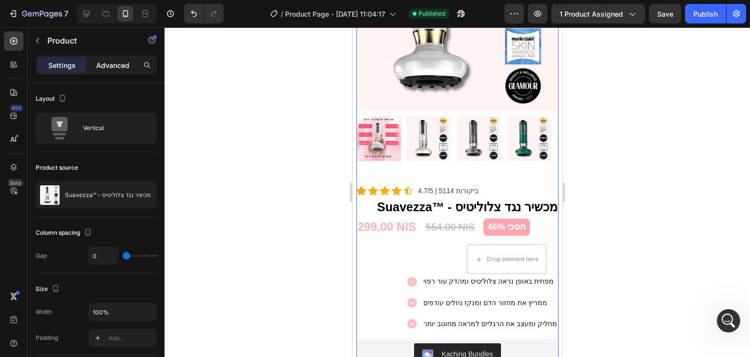
click at [109, 59] on div "Advanced" at bounding box center [112, 65] width 49 height 16
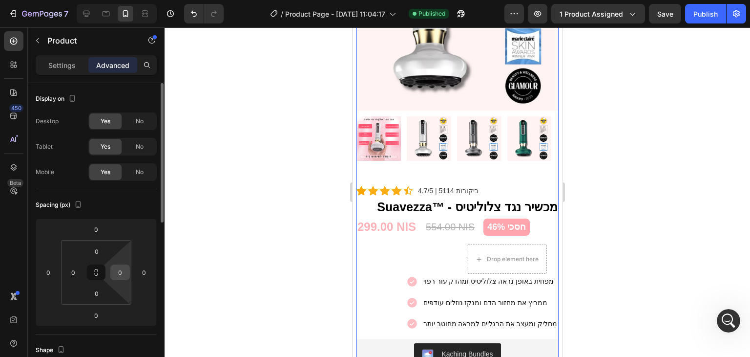
click at [127, 267] on input "0" at bounding box center [120, 272] width 15 height 15
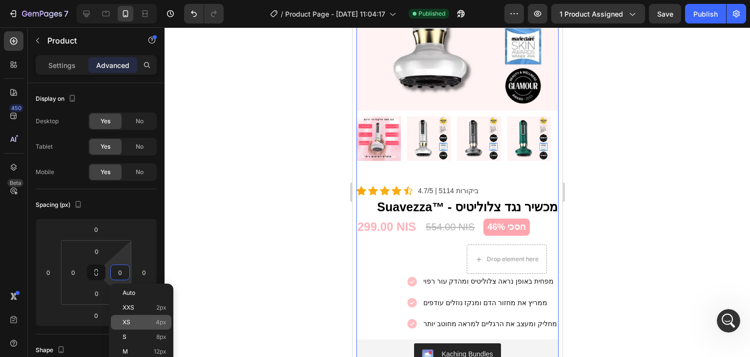
click at [139, 323] on p "XS 4px" at bounding box center [145, 321] width 44 height 7
type input "4"
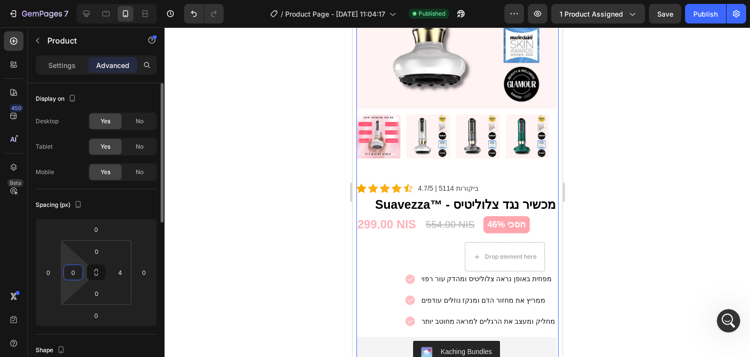
click at [75, 275] on input "0" at bounding box center [73, 272] width 15 height 15
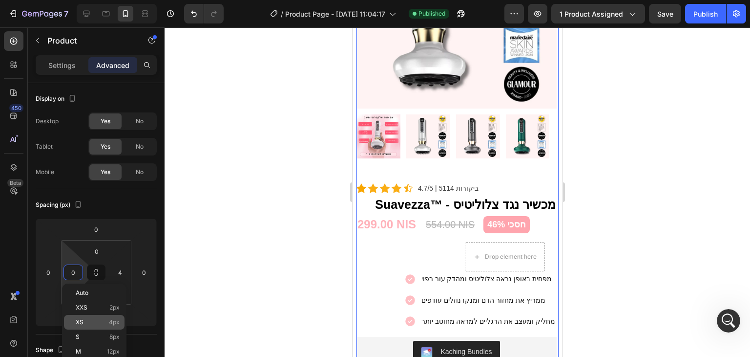
click at [102, 324] on p "XS 4px" at bounding box center [98, 321] width 44 height 7
type input "4"
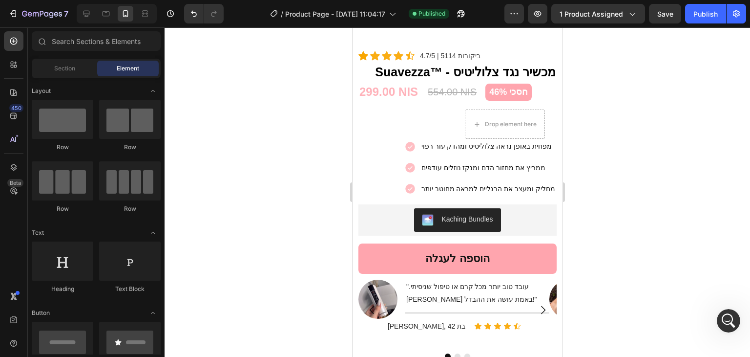
scroll to position [1530, 0]
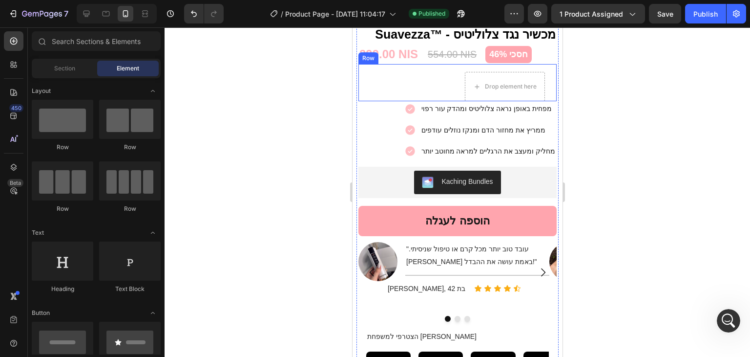
click at [371, 75] on div "Drop element here Row" at bounding box center [457, 82] width 198 height 37
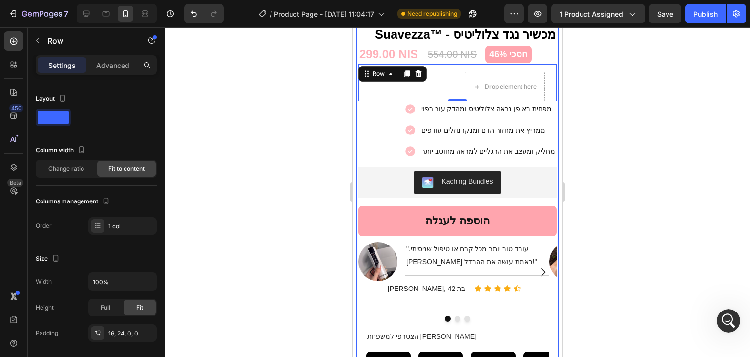
click at [360, 153] on div "Icon Icon Icon Icon Icon Icon List Hoz 4.7/5 ‎| ‎5114 ביקורות Text block Row Su…" at bounding box center [457, 292] width 198 height 560
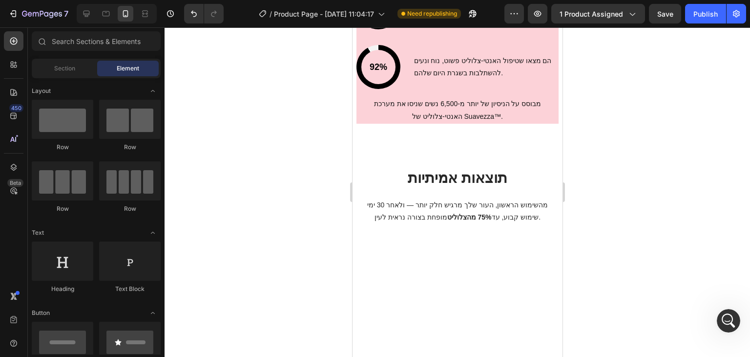
scroll to position [3055, 0]
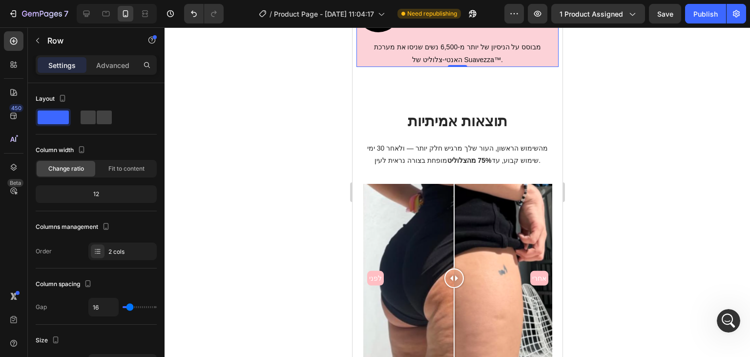
scroll to position [188, 0]
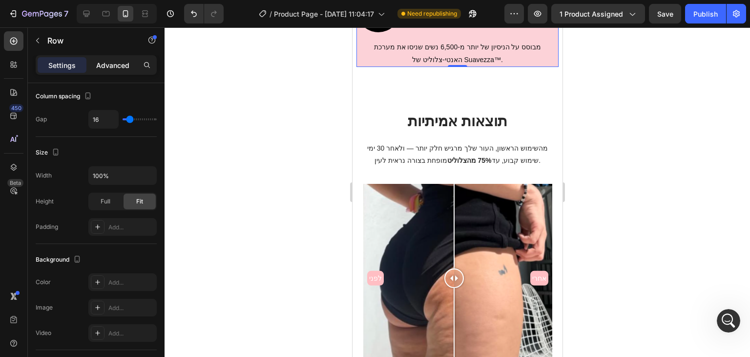
drag, startPoint x: 113, startPoint y: 75, endPoint x: 115, endPoint y: 63, distance: 12.0
click at [115, 63] on div "Settings Advanced" at bounding box center [96, 69] width 137 height 28
click at [115, 63] on p "Advanced" at bounding box center [112, 65] width 33 height 10
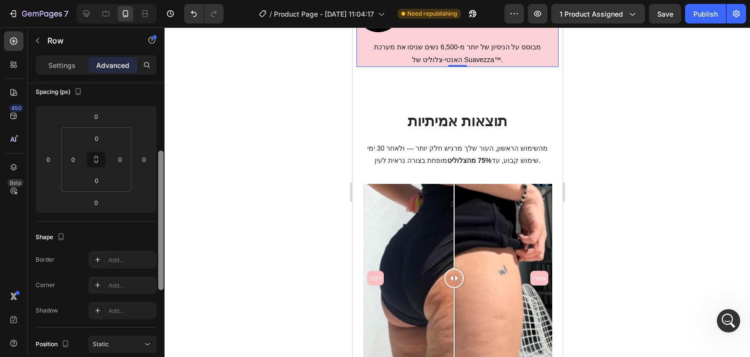
drag, startPoint x: 158, startPoint y: 204, endPoint x: 165, endPoint y: 167, distance: 38.1
click at [165, 0] on div "7 Version history / Product Page - [DATE] 11:04:17 Need republishing Preview 1 …" at bounding box center [375, 0] width 750 height 0
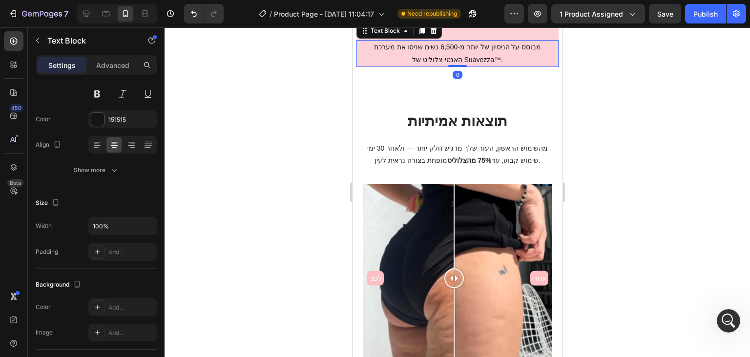
click at [409, 65] on p "מבוסס על הניסיון של יותר מ-6,500 נשים שניסו את מערכת האנטי-צלוליט של Suavezza™." at bounding box center [457, 53] width 200 height 24
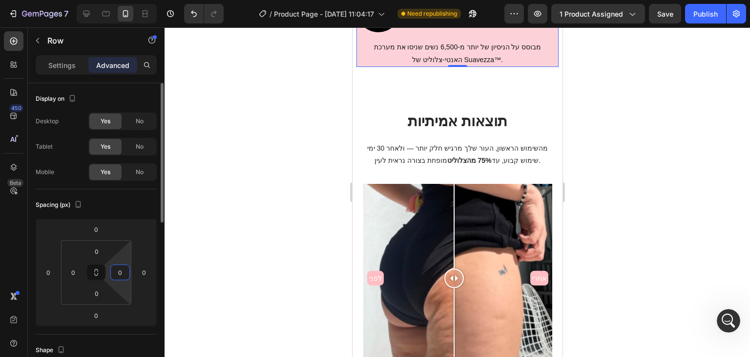
click at [114, 266] on input "0" at bounding box center [120, 272] width 15 height 15
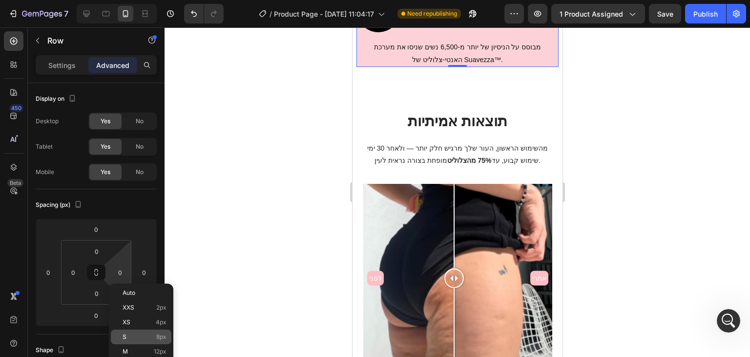
click at [148, 333] on div "S 8px" at bounding box center [141, 336] width 61 height 15
type input "8"
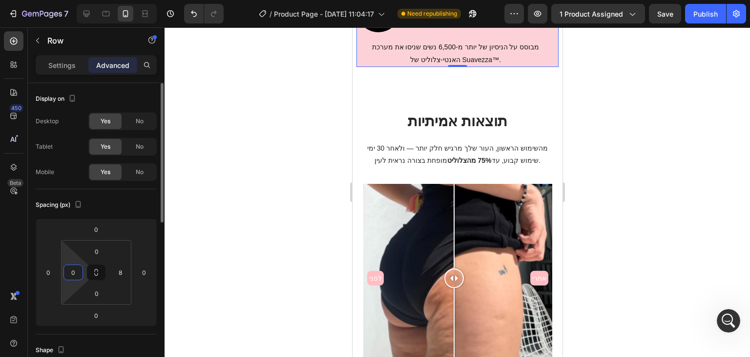
click at [73, 265] on input "0" at bounding box center [73, 272] width 15 height 15
click at [96, 331] on div "S 8px" at bounding box center [94, 336] width 61 height 15
type input "8"
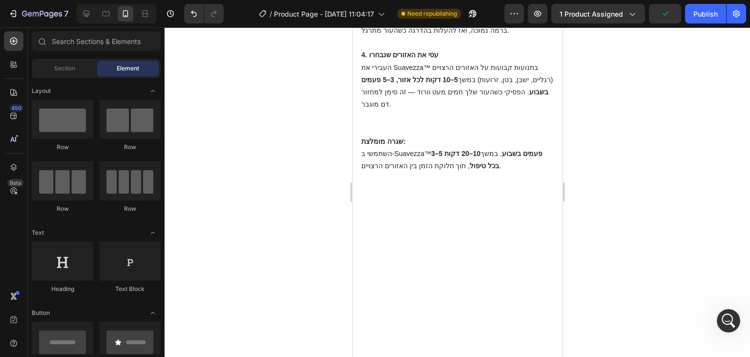
scroll to position [3828, 0]
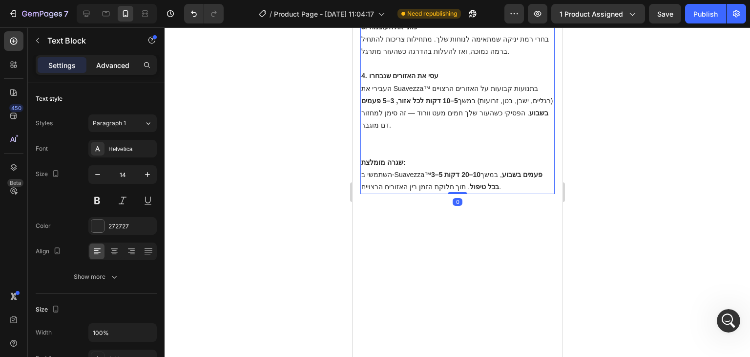
click at [113, 67] on p "Advanced" at bounding box center [112, 65] width 33 height 10
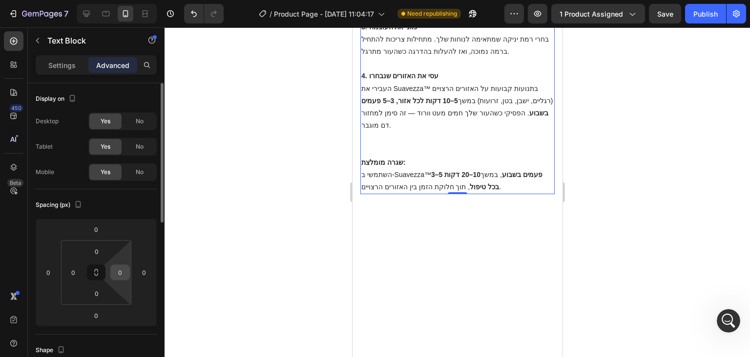
click at [115, 265] on input "0" at bounding box center [120, 272] width 15 height 15
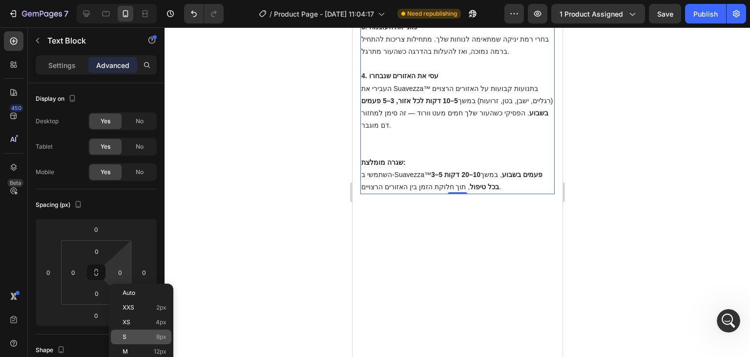
click at [141, 337] on p "S 8px" at bounding box center [145, 336] width 44 height 7
type input "8"
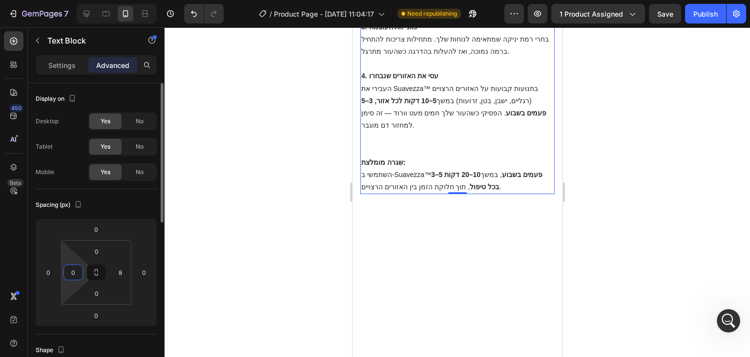
click at [75, 265] on input "0" at bounding box center [73, 272] width 15 height 15
click at [102, 334] on p "S 8px" at bounding box center [98, 336] width 44 height 7
type input "8"
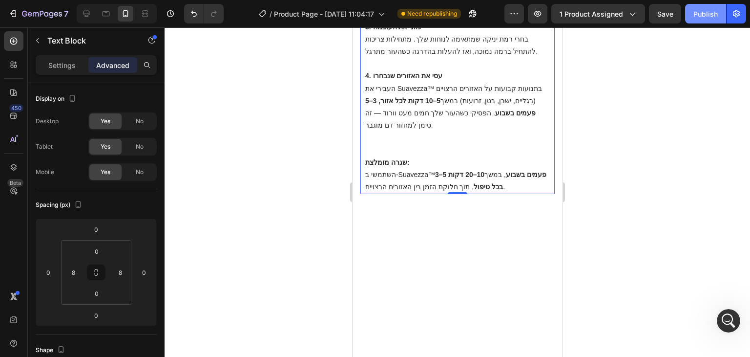
click at [701, 9] on div "Publish" at bounding box center [706, 14] width 24 height 10
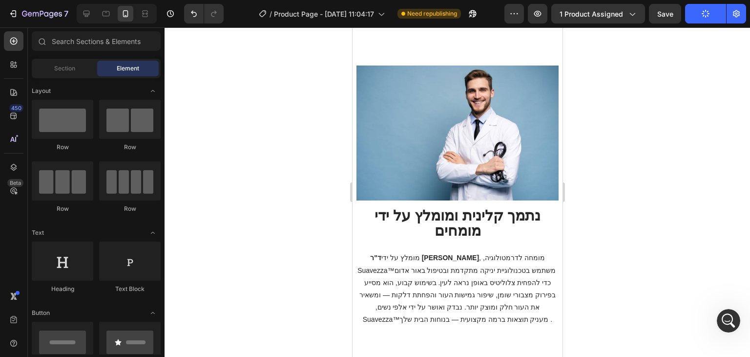
scroll to position [4723, 0]
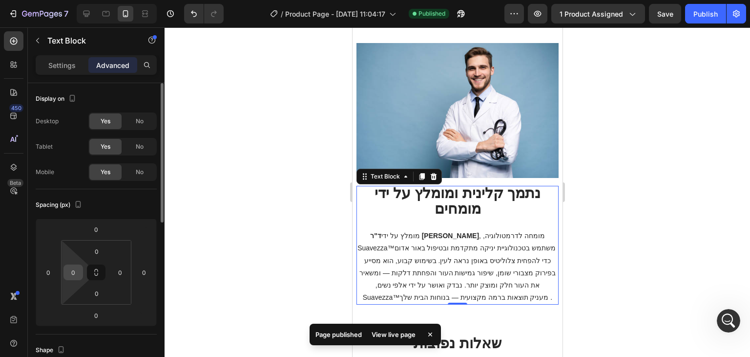
click at [72, 275] on input "0" at bounding box center [73, 272] width 15 height 15
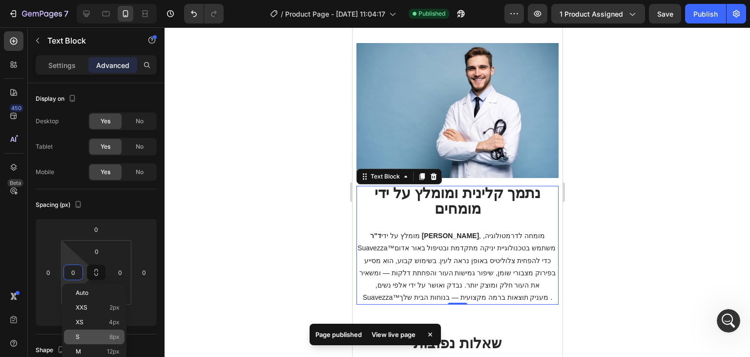
click at [109, 333] on span "8px" at bounding box center [114, 336] width 10 height 7
type input "8"
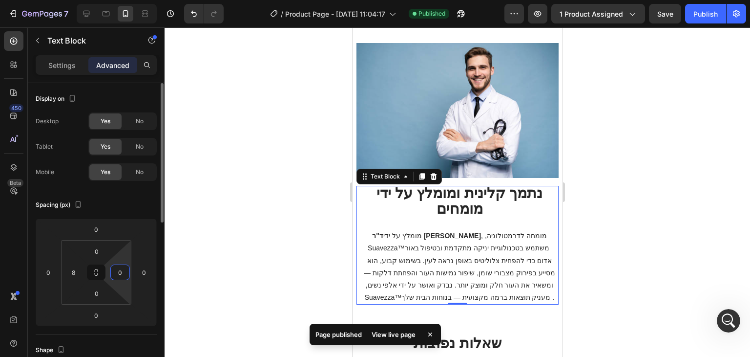
click at [124, 0] on html "7 Version history / Product Page - [DATE] 11:04:17 Published Preview 1 product …" at bounding box center [375, 0] width 750 height 0
click at [127, 276] on input "0" at bounding box center [120, 272] width 15 height 15
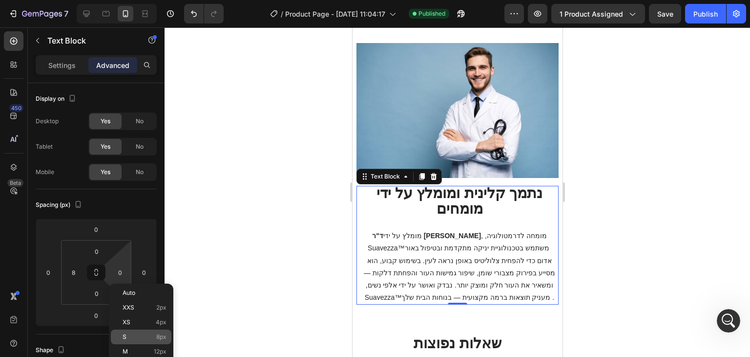
click at [133, 340] on p "S 8px" at bounding box center [145, 336] width 44 height 7
type input "8"
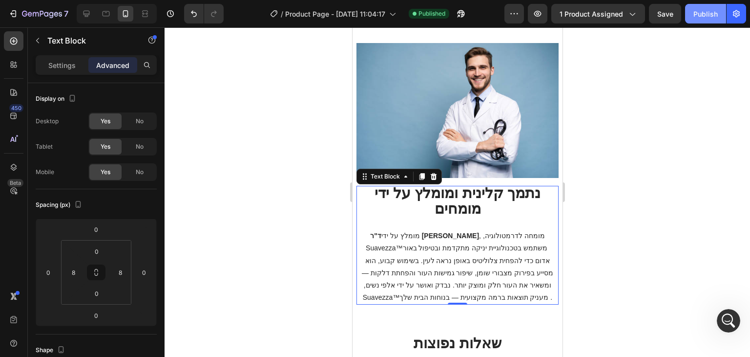
click at [708, 14] on div "Publish" at bounding box center [706, 14] width 24 height 10
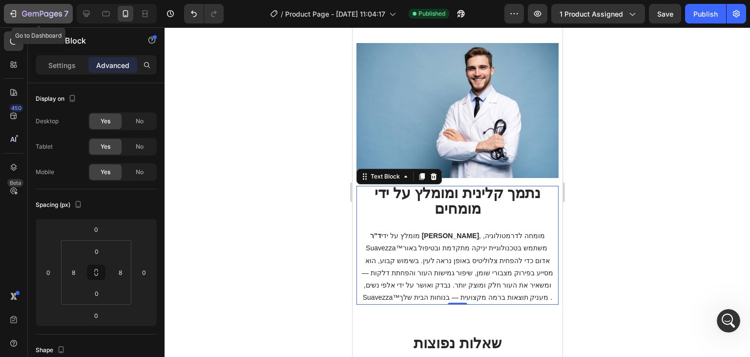
click at [20, 14] on div "7" at bounding box center [38, 14] width 60 height 12
